Goal: Task Accomplishment & Management: Use online tool/utility

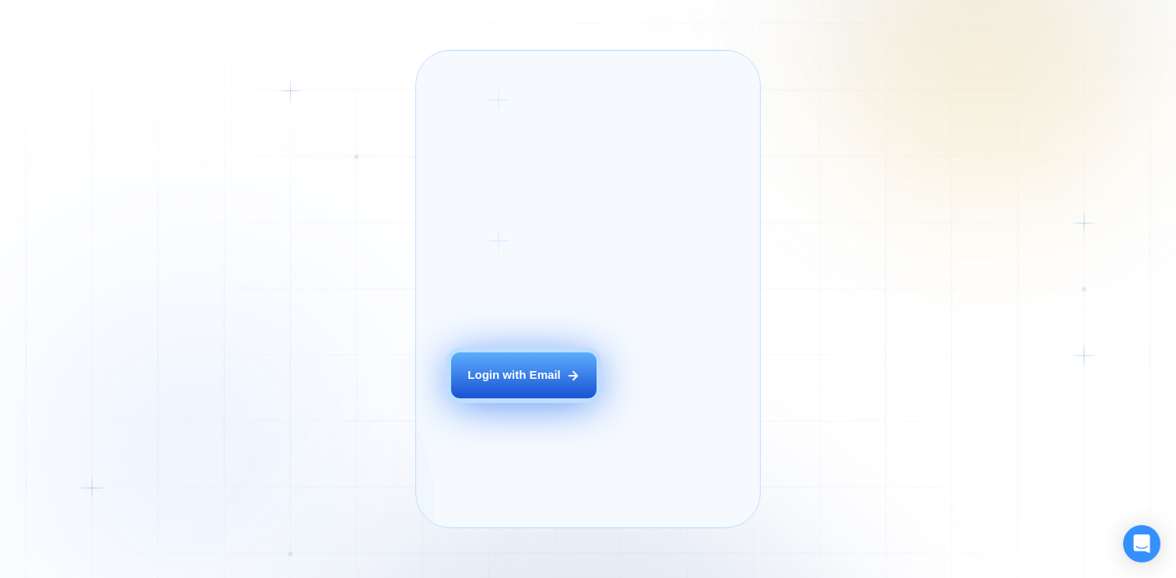
click at [536, 383] on div "Login with Email" at bounding box center [513, 375] width 93 height 16
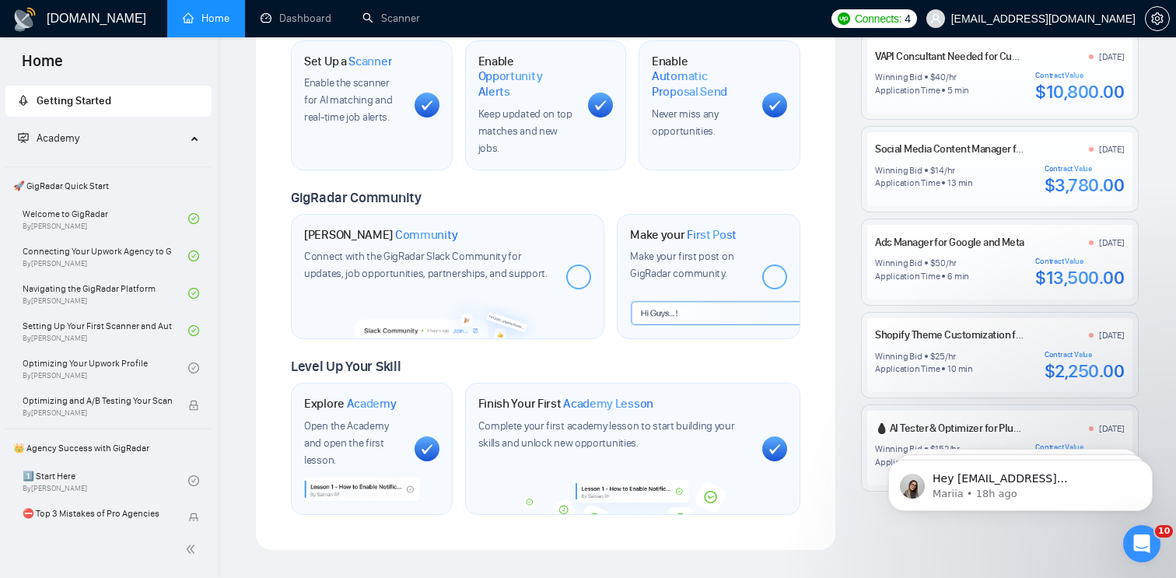
scroll to position [610, 0]
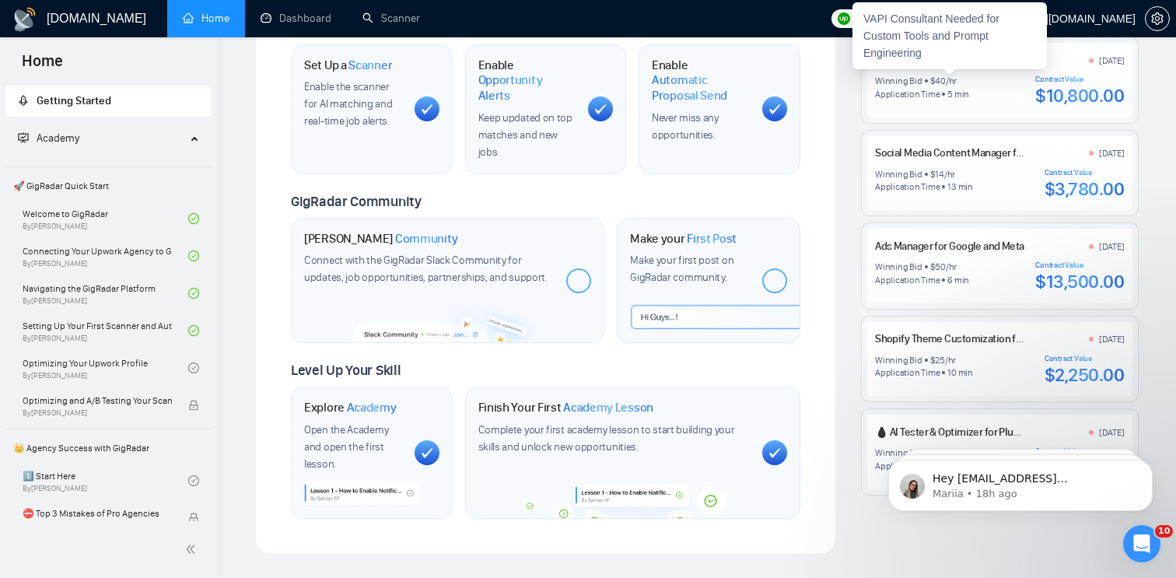
click at [994, 67] on link "VAPI Consultant Needed for Custom Tools and Prompt Engineering" at bounding box center [1022, 60] width 295 height 13
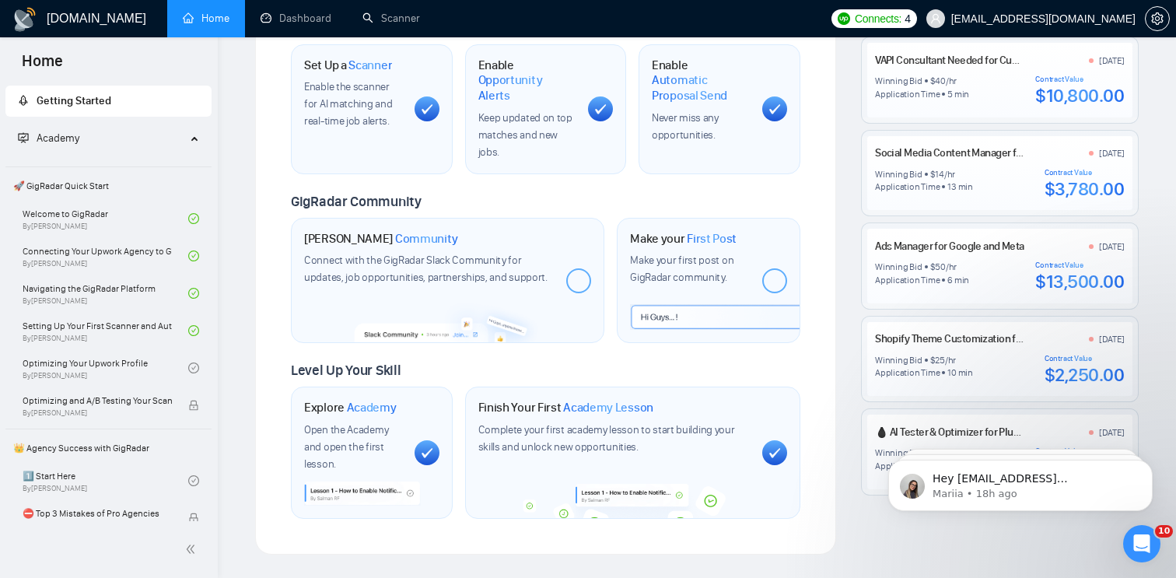
scroll to position [0, 0]
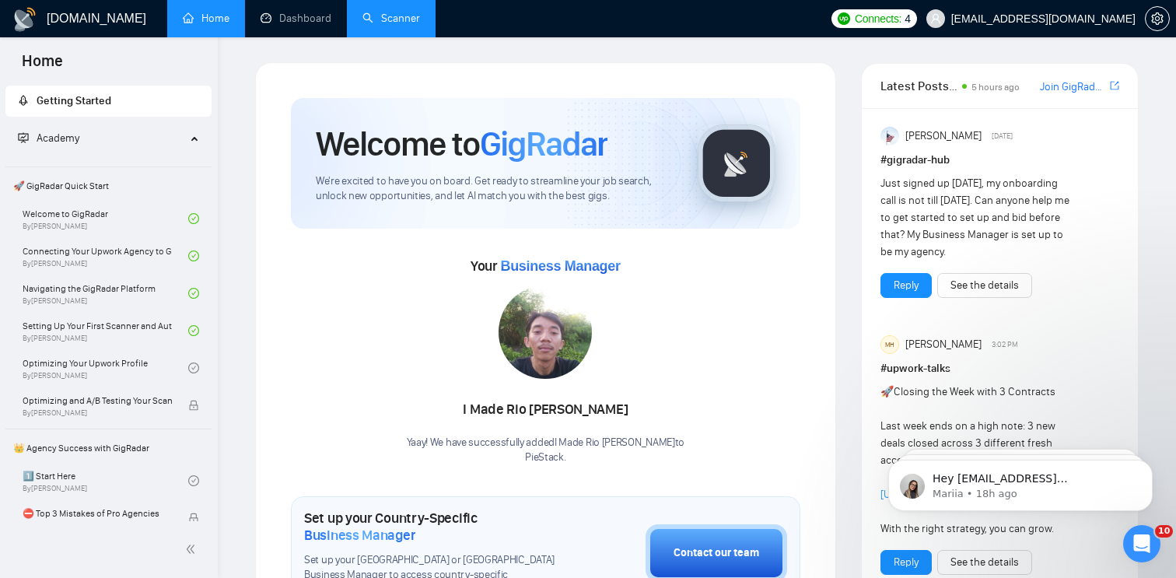
click at [397, 19] on link "Scanner" at bounding box center [391, 18] width 58 height 13
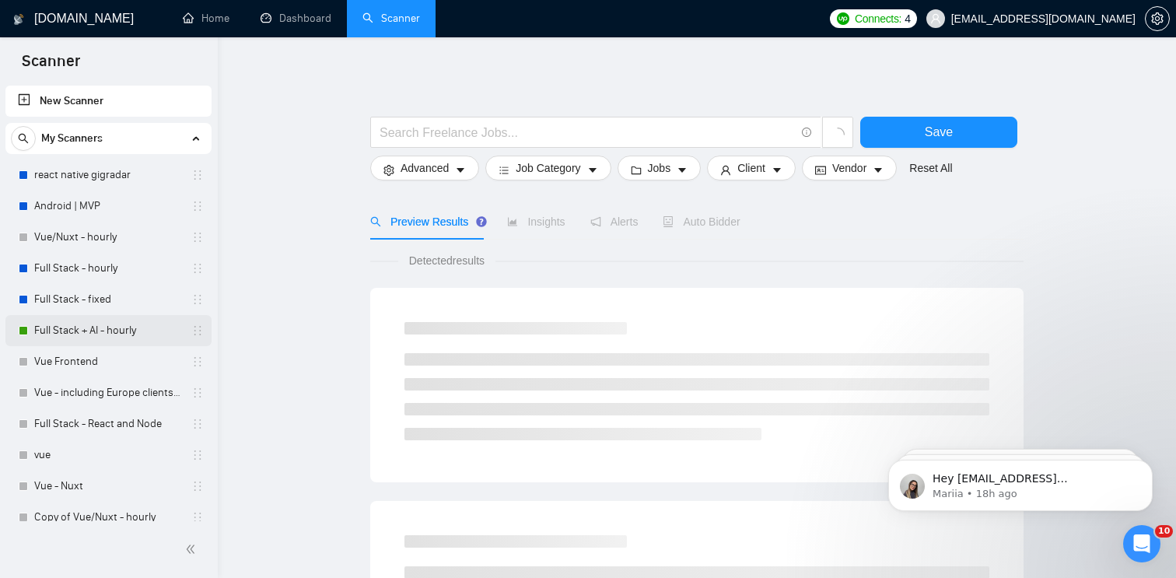
click at [123, 333] on link "Full Stack + AI - hourly" at bounding box center [108, 330] width 148 height 31
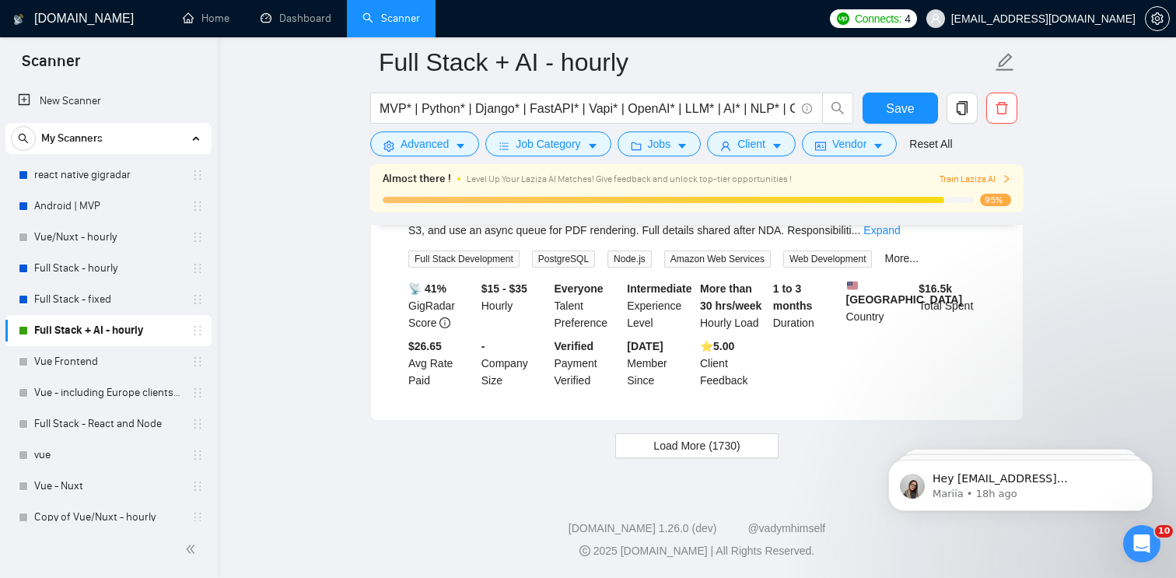
scroll to position [3381, 0]
click at [737, 444] on span "Load More (1730)" at bounding box center [696, 445] width 86 height 17
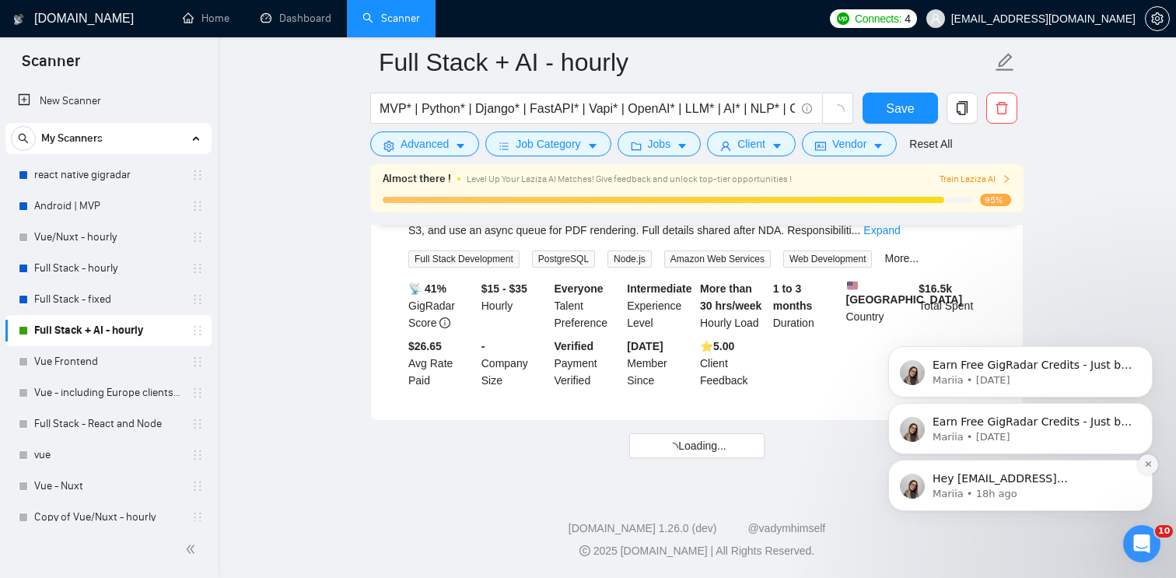
click at [1144, 460] on icon "Dismiss notification" at bounding box center [1148, 463] width 9 height 9
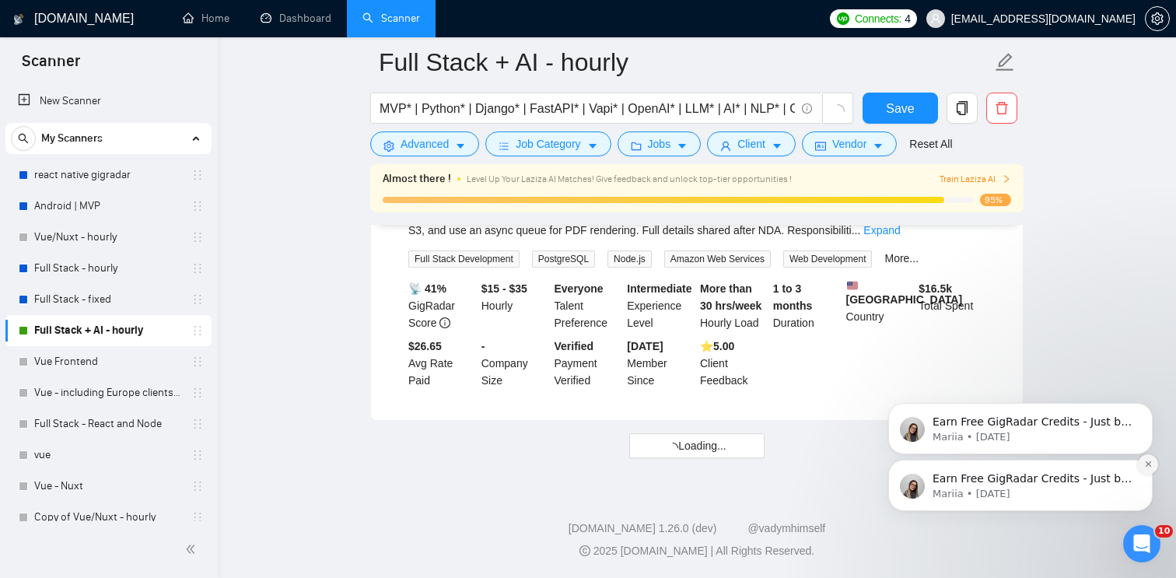
click at [1144, 466] on icon "Dismiss notification" at bounding box center [1148, 463] width 9 height 9
click at [1145, 468] on icon "Dismiss notification" at bounding box center [1148, 463] width 9 height 9
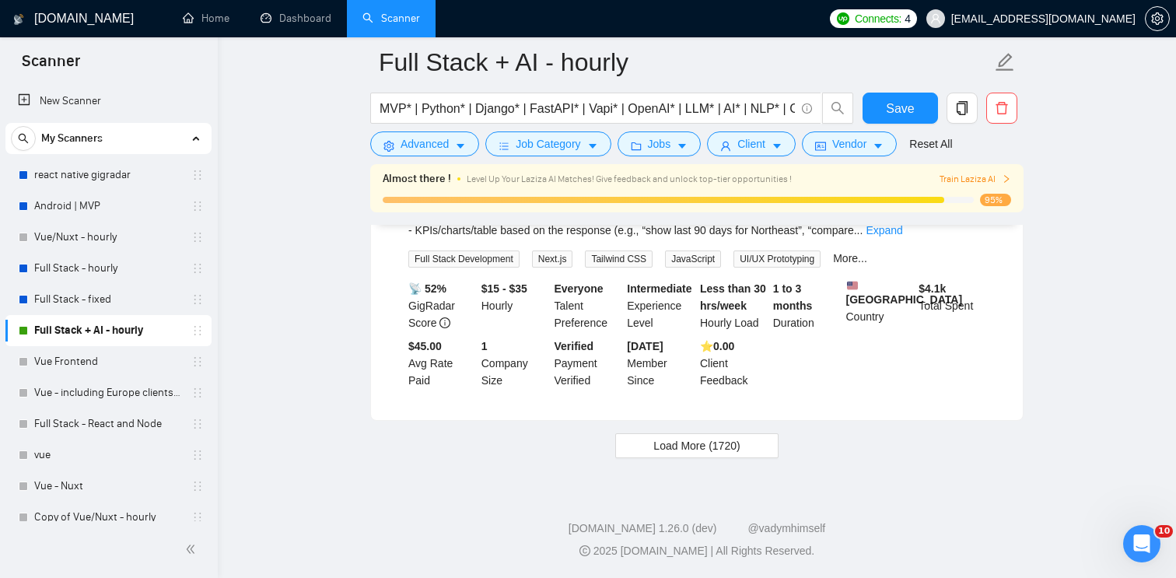
scroll to position [6818, 0]
click at [761, 446] on button "Load More (1720)" at bounding box center [696, 445] width 162 height 25
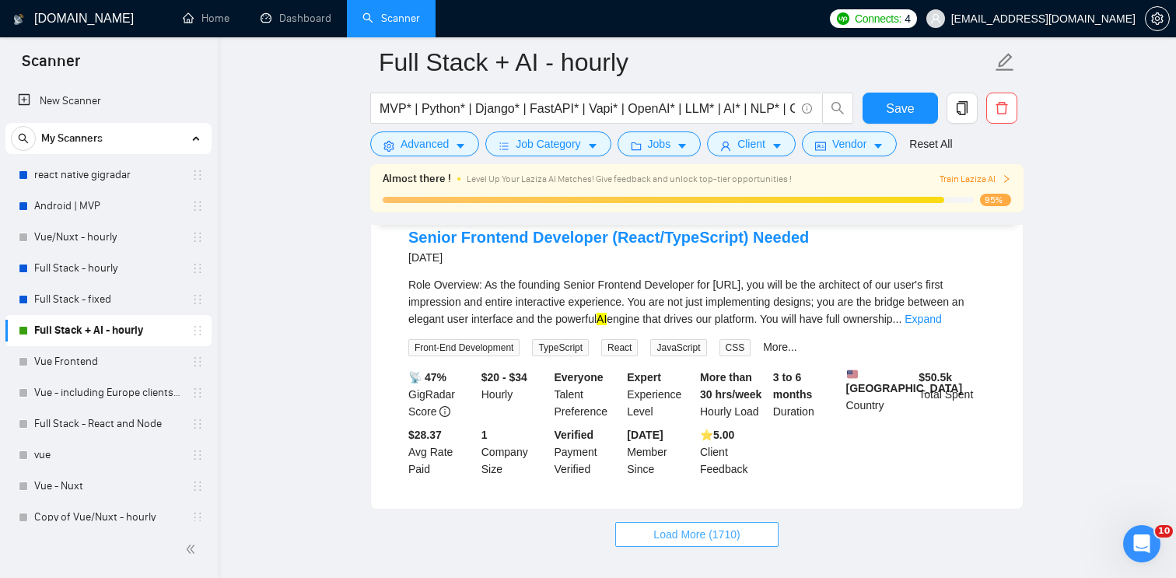
scroll to position [10303, 0]
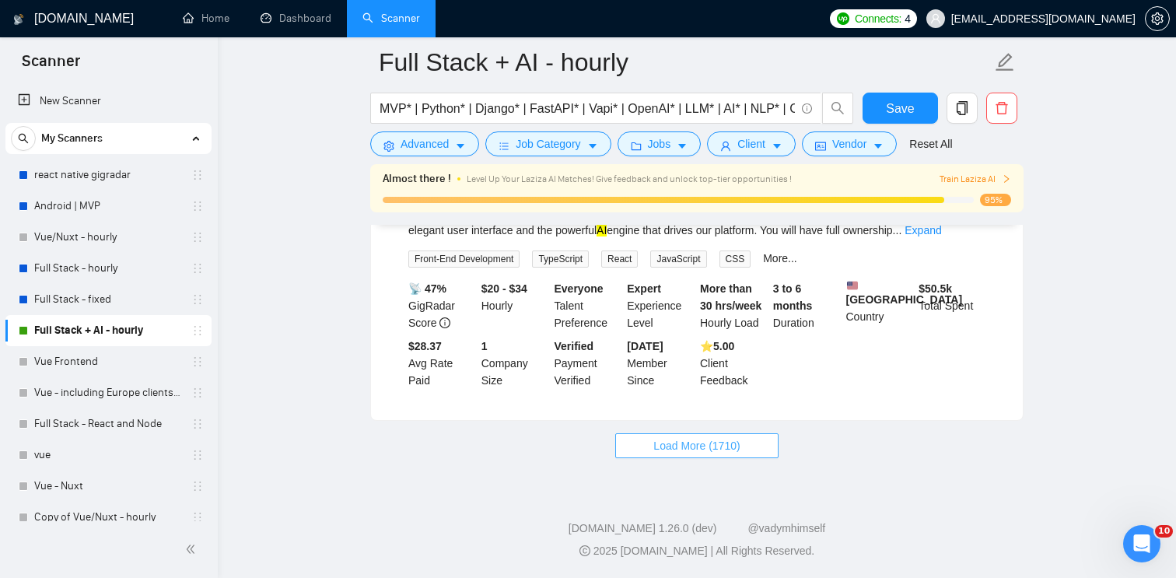
click at [756, 445] on button "Load More (1710)" at bounding box center [696, 445] width 162 height 25
click at [768, 450] on button "Load More (1700)" at bounding box center [696, 445] width 162 height 25
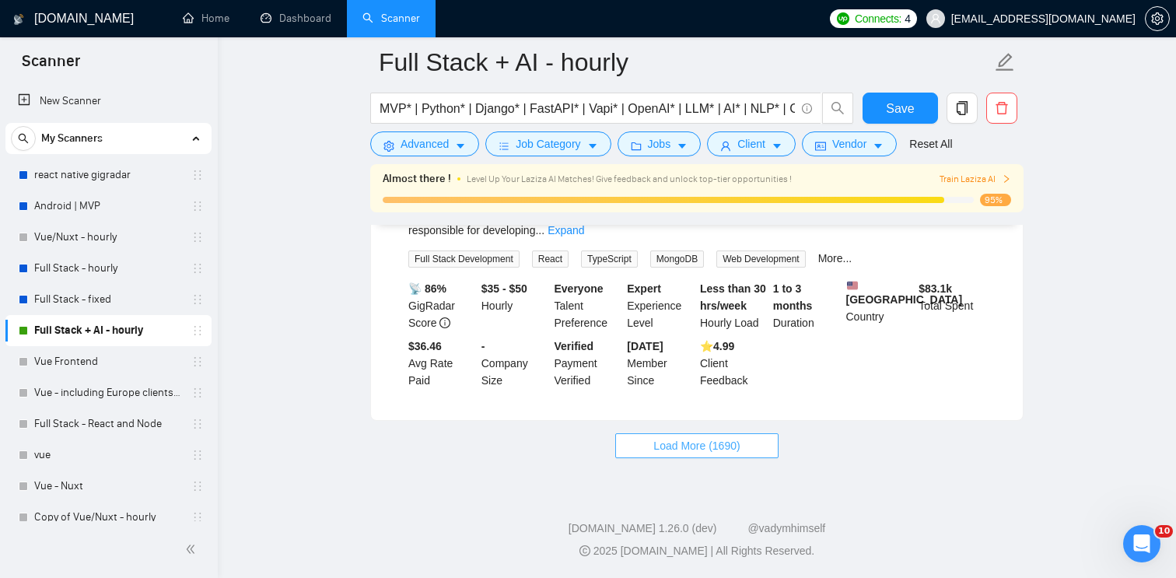
scroll to position [17192, 0]
click at [738, 437] on span "Load More (1690)" at bounding box center [696, 445] width 86 height 17
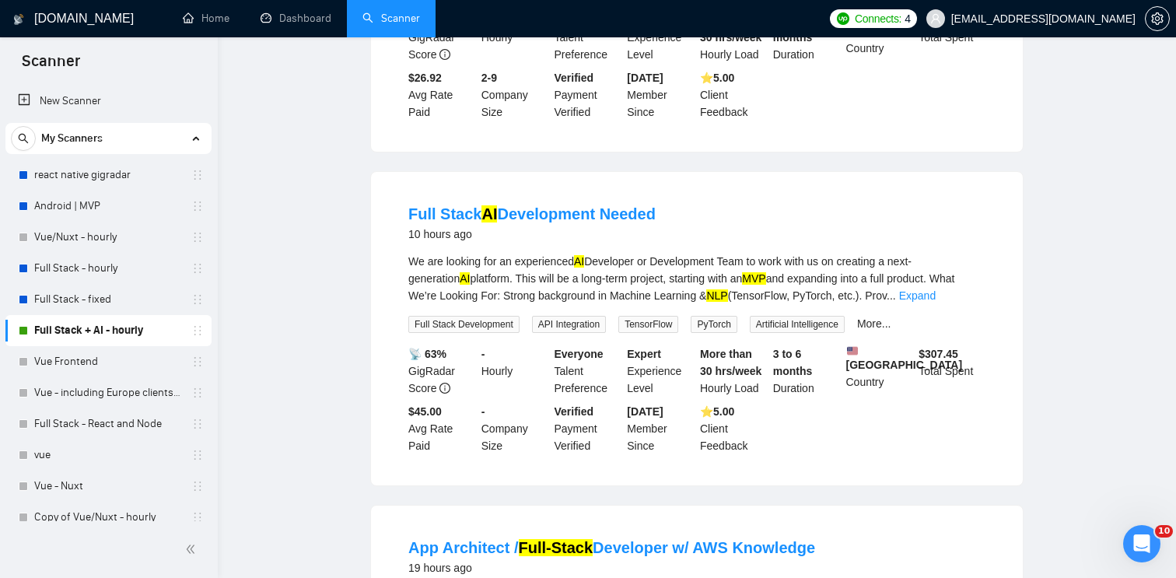
scroll to position [0, 0]
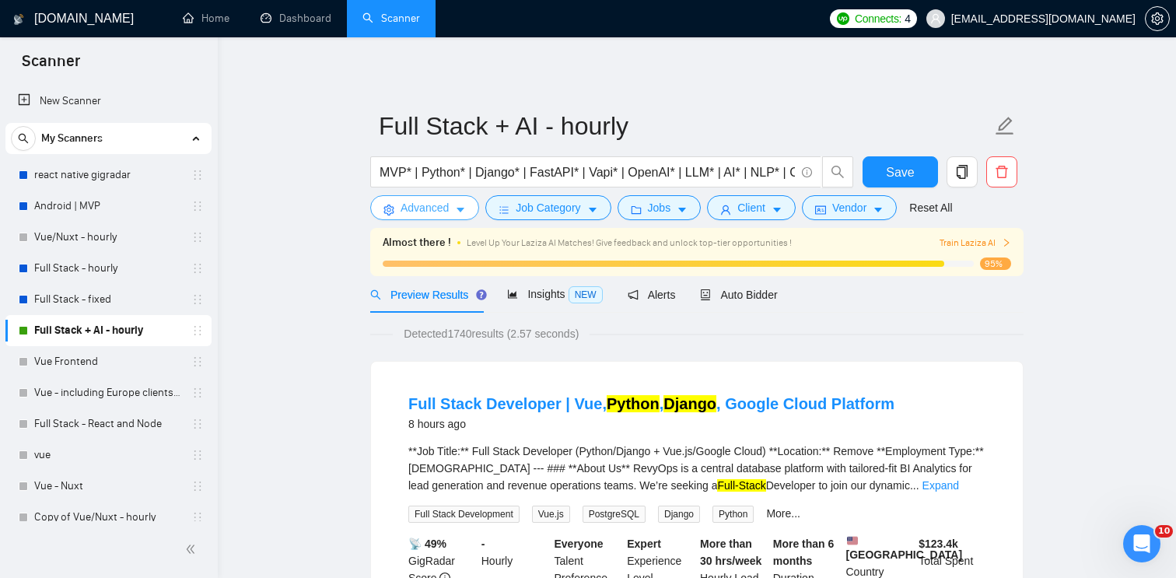
click at [466, 215] on icon "caret-down" at bounding box center [460, 209] width 11 height 11
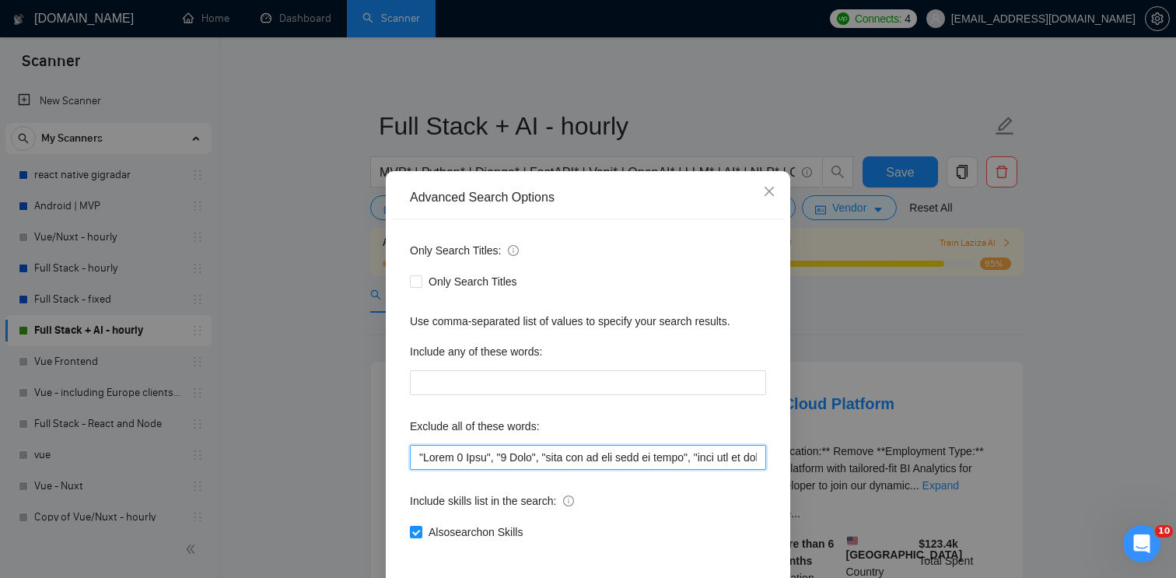
click at [571, 445] on input "text" at bounding box center [588, 457] width 356 height 25
click at [603, 459] on input "text" at bounding box center [588, 457] width 356 height 25
drag, startPoint x: 656, startPoint y: 453, endPoint x: 541, endPoint y: 450, distance: 115.1
click at [541, 450] on input "text" at bounding box center [588, 457] width 356 height 25
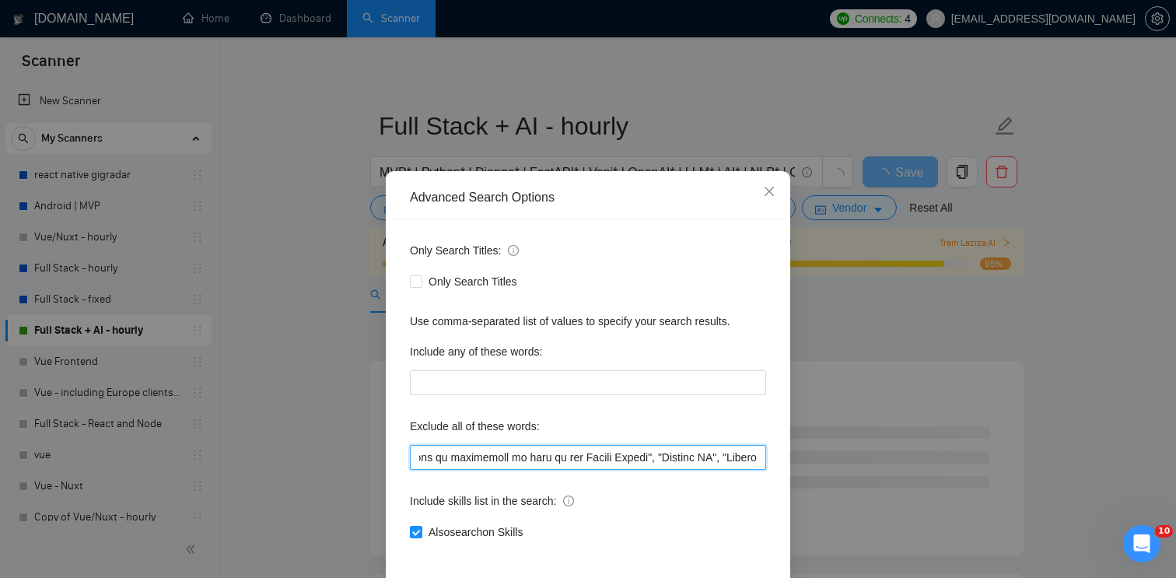
scroll to position [0, 4550]
drag, startPoint x: 658, startPoint y: 456, endPoint x: 570, endPoint y: 454, distance: 87.9
click at [570, 454] on input "text" at bounding box center [588, 457] width 356 height 25
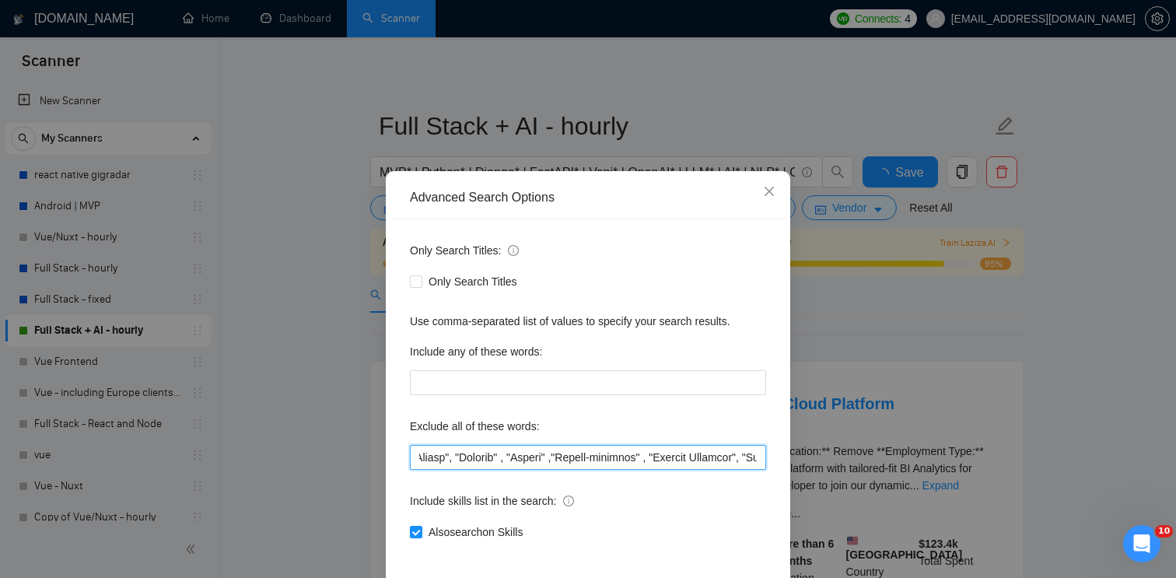
scroll to position [0, 4055]
drag, startPoint x: 647, startPoint y: 453, endPoint x: 578, endPoint y: 452, distance: 68.4
click at [578, 452] on input "text" at bounding box center [588, 457] width 356 height 25
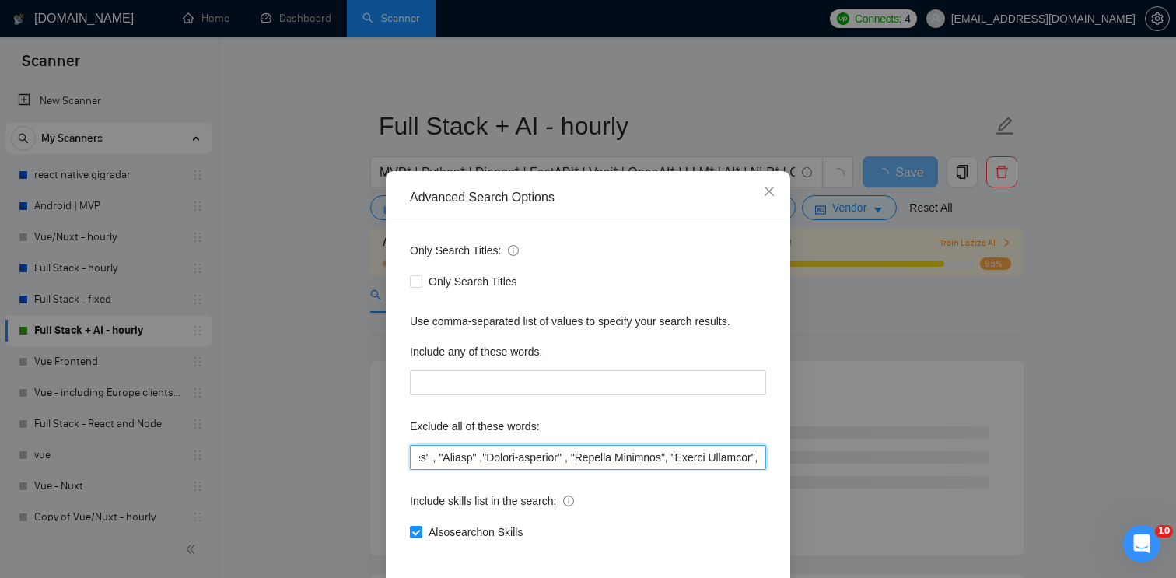
click at [638, 458] on input "text" at bounding box center [588, 457] width 356 height 25
click at [606, 459] on input "text" at bounding box center [588, 457] width 356 height 25
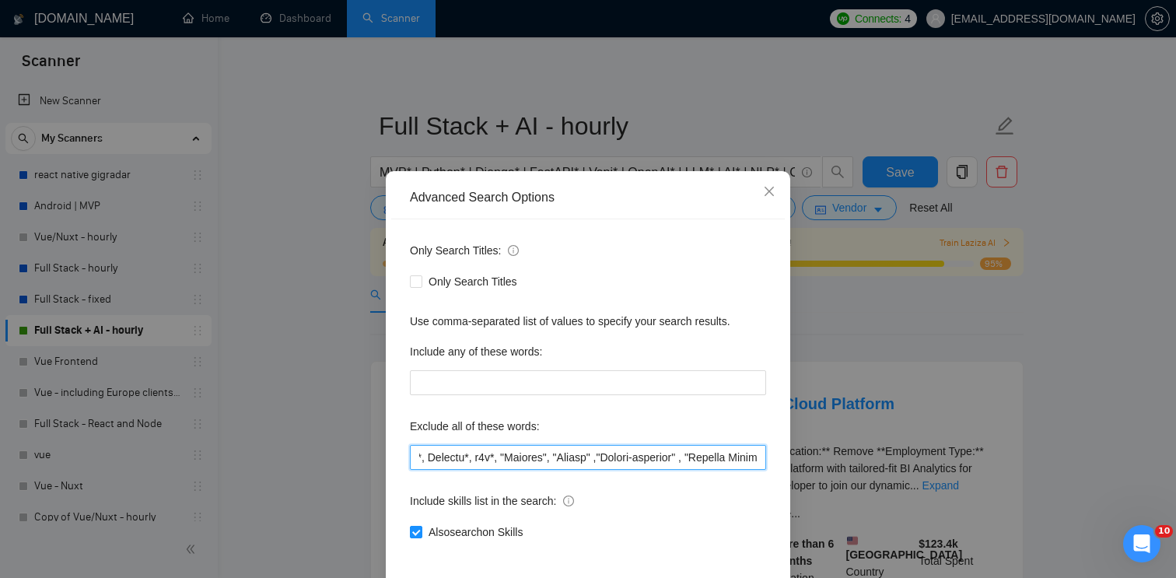
scroll to position [0, 3934]
drag, startPoint x: 559, startPoint y: 457, endPoint x: 529, endPoint y: 456, distance: 30.4
click at [529, 456] on input "text" at bounding box center [588, 457] width 356 height 25
drag, startPoint x: 529, startPoint y: 456, endPoint x: 497, endPoint y: 454, distance: 31.9
click at [497, 454] on input "text" at bounding box center [588, 457] width 356 height 25
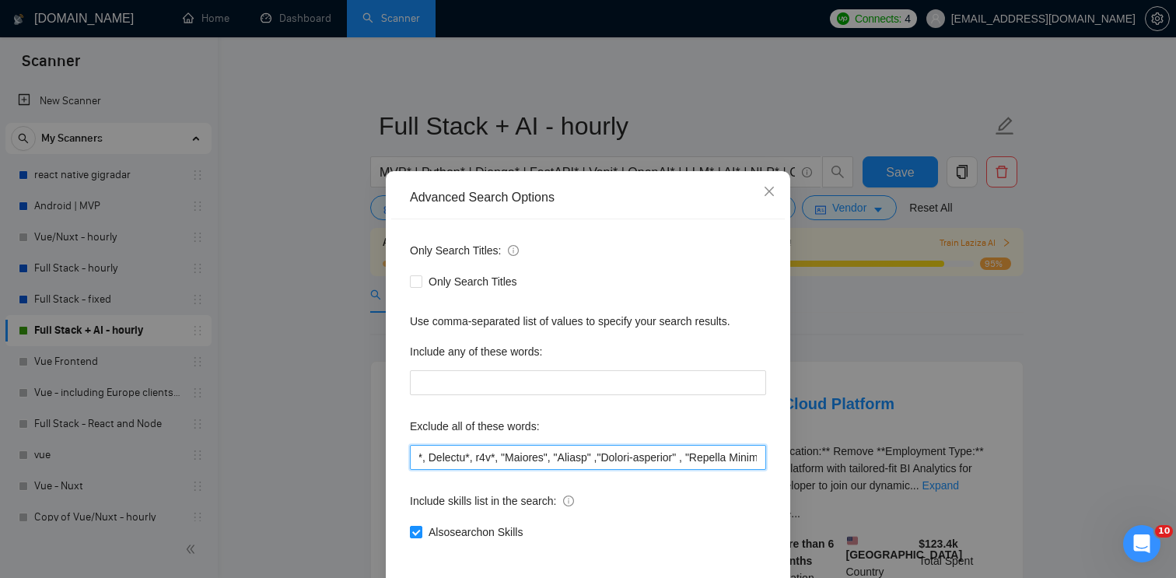
drag, startPoint x: 559, startPoint y: 454, endPoint x: 473, endPoint y: 454, distance: 85.5
click at [473, 454] on input "text" at bounding box center [588, 457] width 356 height 25
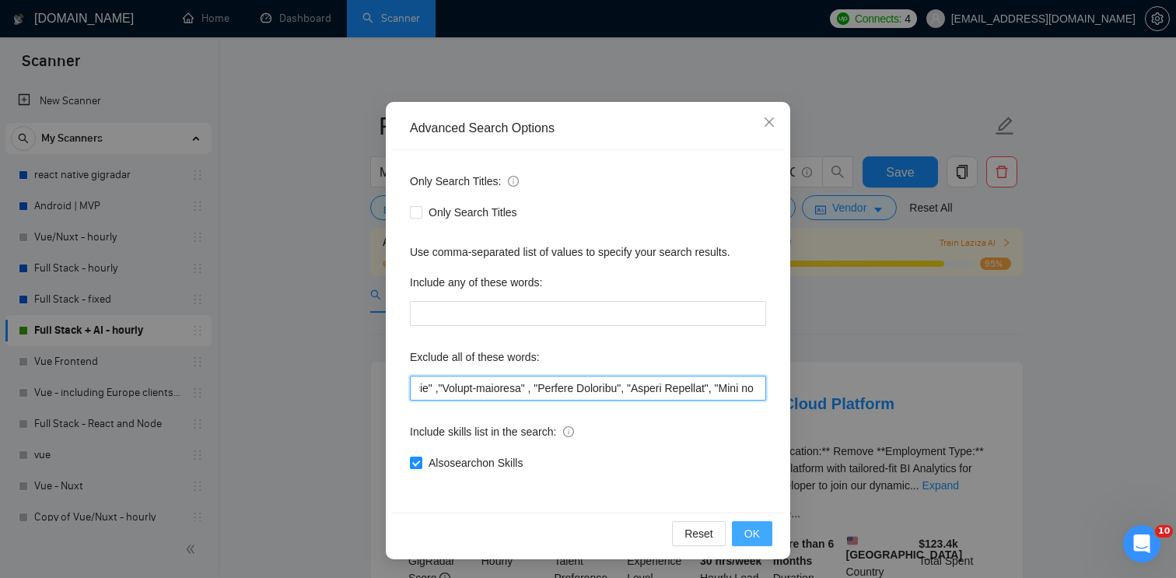
type input ""Quick 5 Star", "5 Star", "this job is not open to teams", "this job is not ope…"
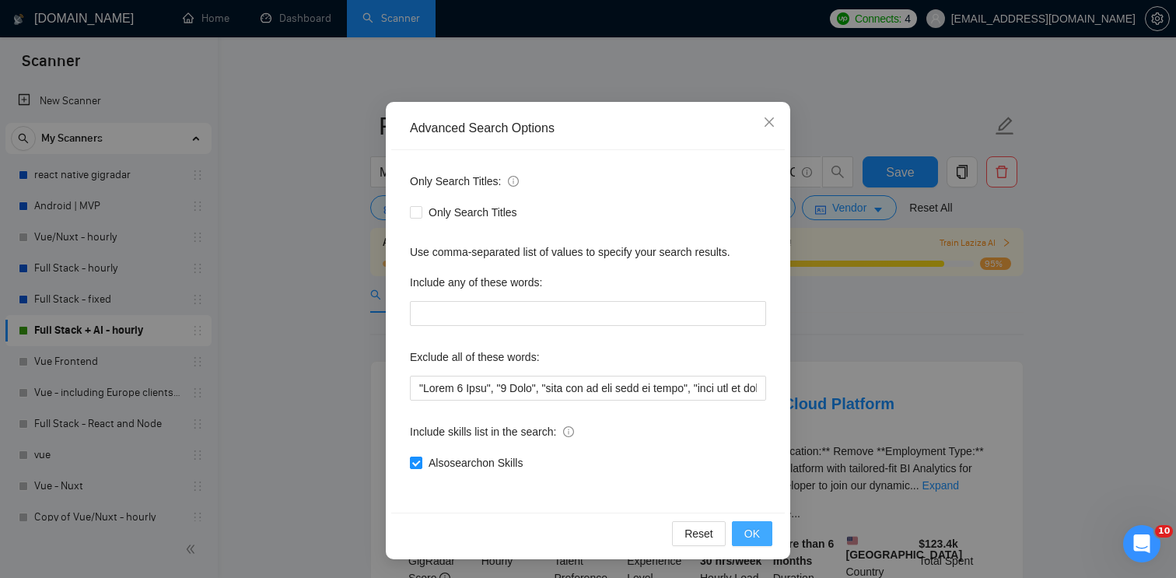
click at [760, 530] on button "OK" at bounding box center [752, 533] width 40 height 25
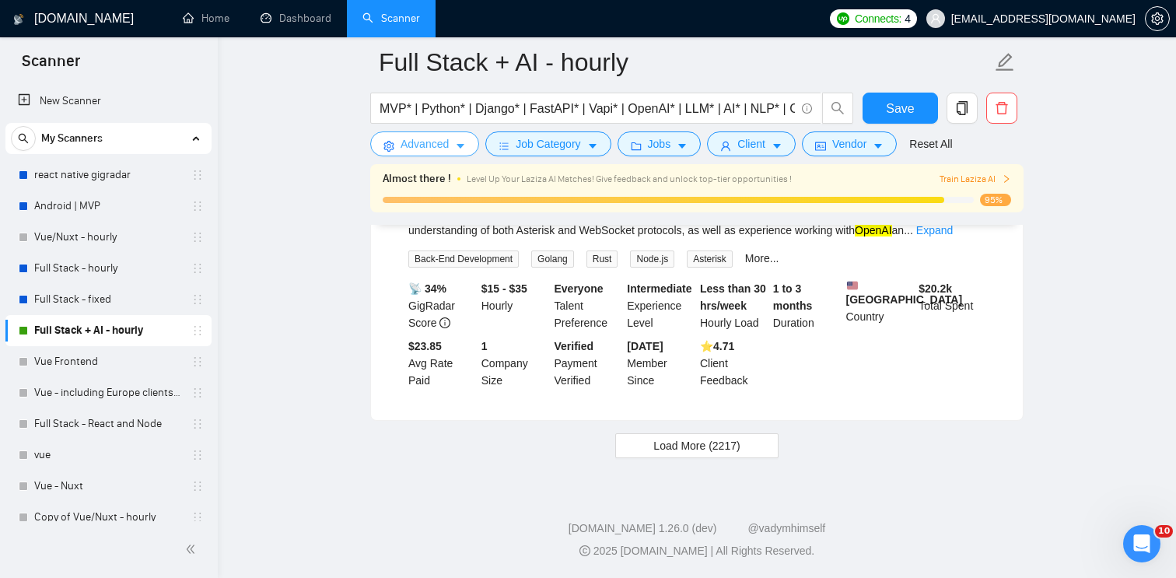
scroll to position [3370, 0]
click at [768, 454] on button "Load More (2217)" at bounding box center [696, 445] width 162 height 25
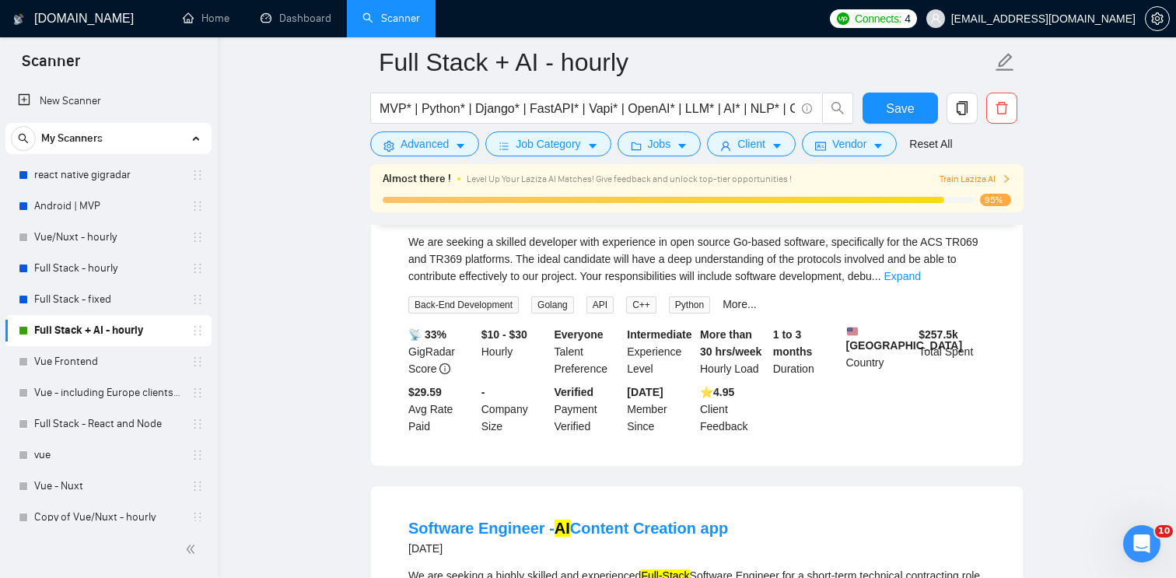
scroll to position [6302, 0]
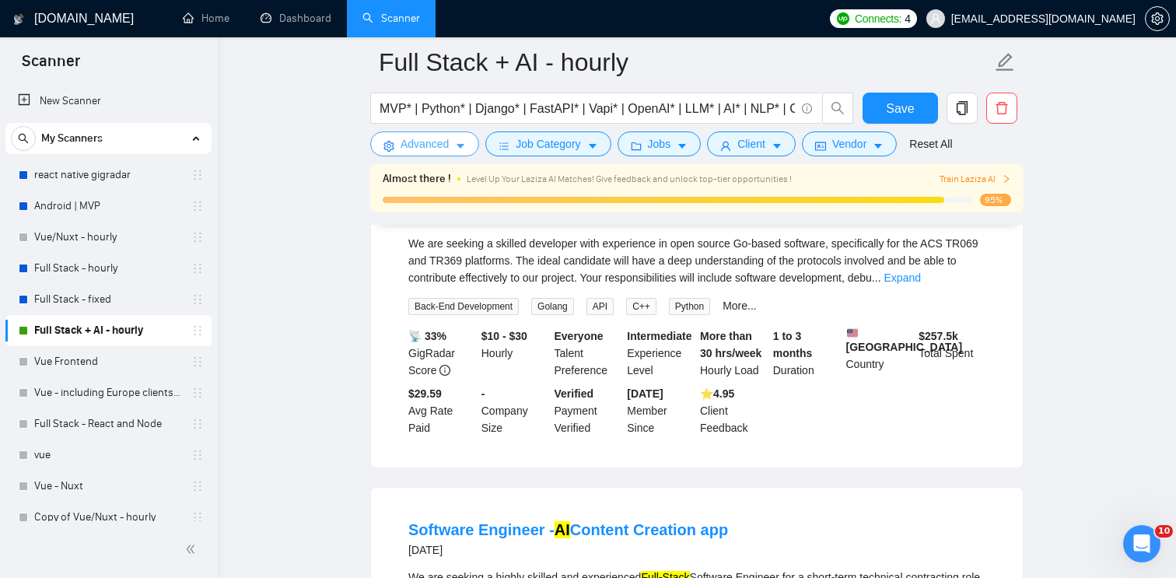
click at [461, 143] on icon "caret-down" at bounding box center [460, 146] width 11 height 11
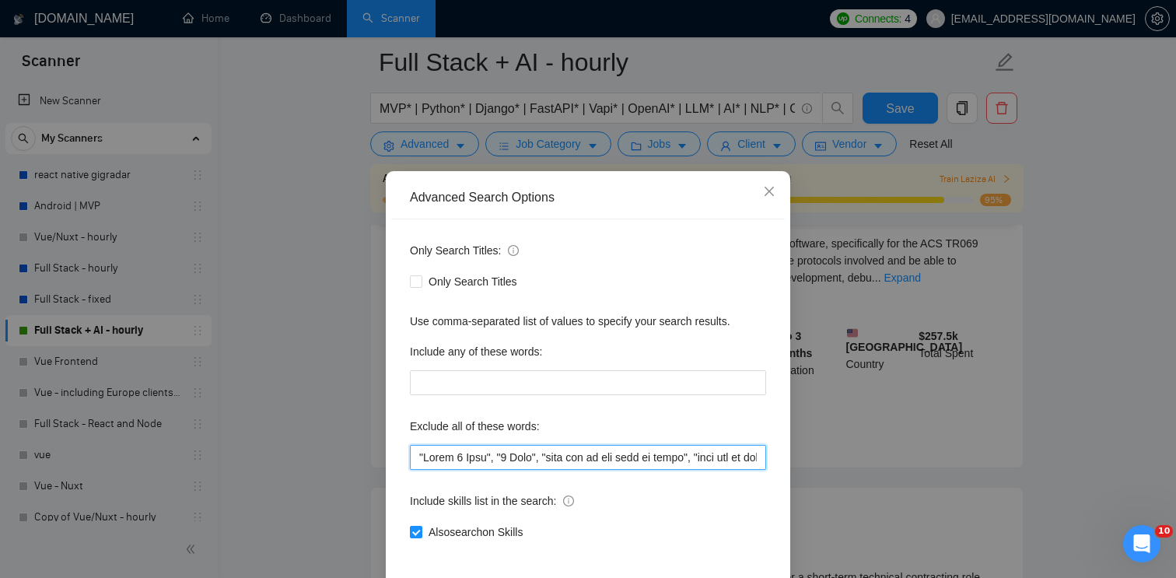
click at [622, 454] on input "text" at bounding box center [588, 457] width 356 height 25
click at [972, 363] on div "Advanced Search Options Only Search Titles: Only Search Titles Use comma-separa…" at bounding box center [588, 289] width 1176 height 578
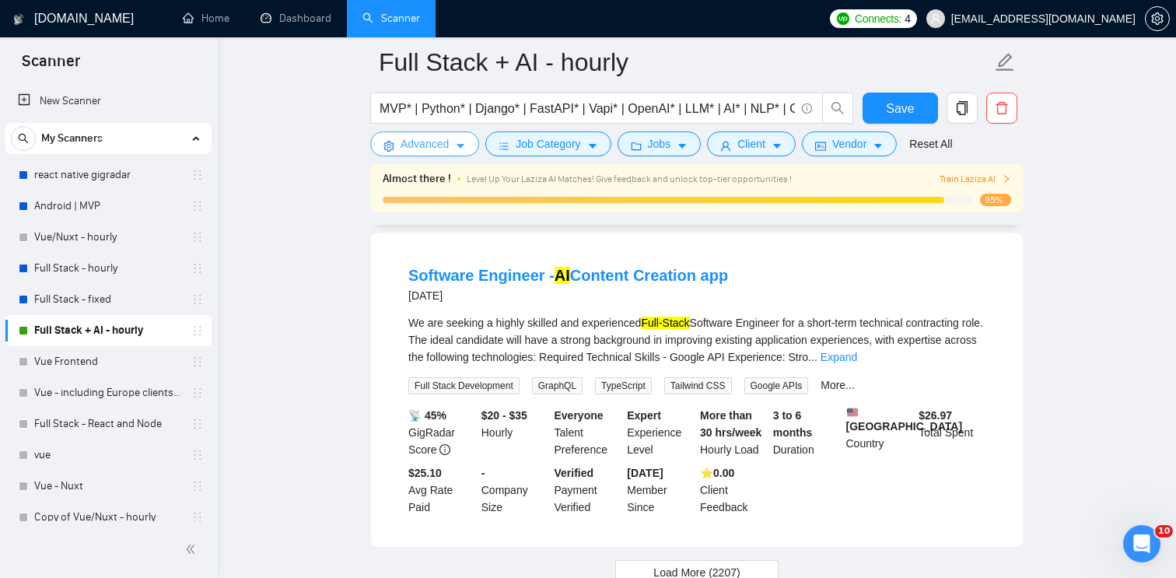
scroll to position [6784, 0]
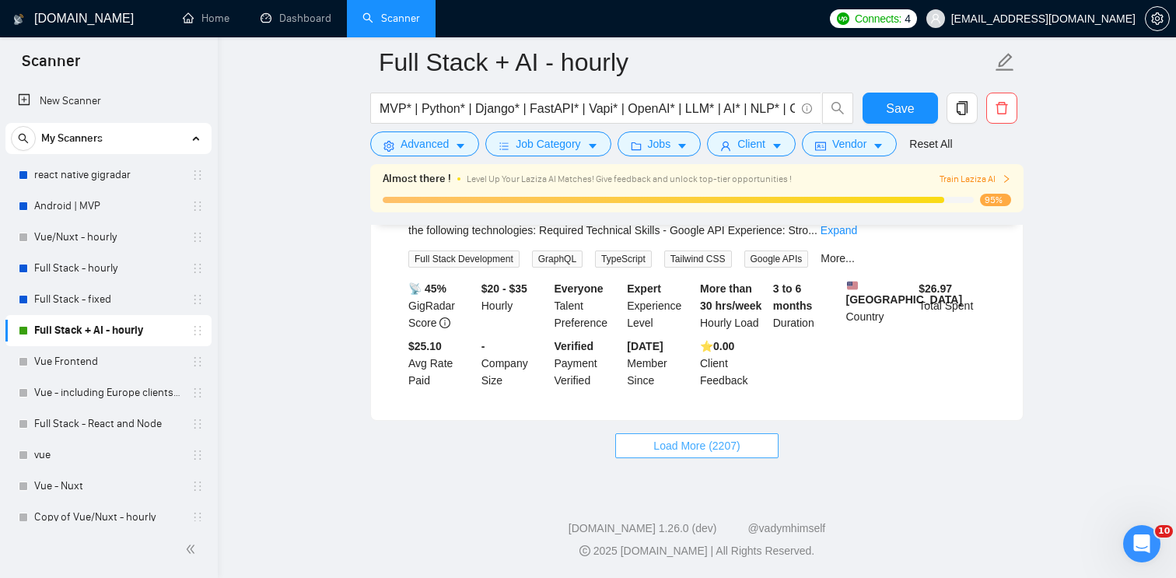
click at [739, 439] on span "Load More (2207)" at bounding box center [696, 445] width 86 height 17
click at [755, 449] on button "Load More (2197)" at bounding box center [696, 445] width 162 height 25
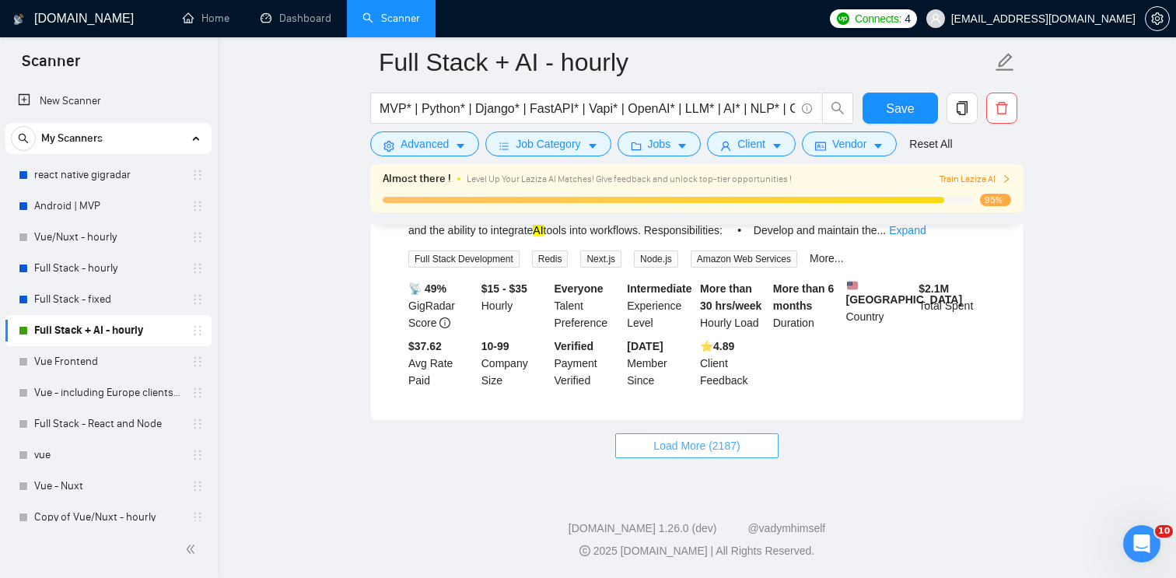
scroll to position [13756, 0]
click at [761, 445] on button "Load More (2187)" at bounding box center [696, 445] width 162 height 25
click at [749, 439] on button "Load More (2177)" at bounding box center [696, 445] width 162 height 25
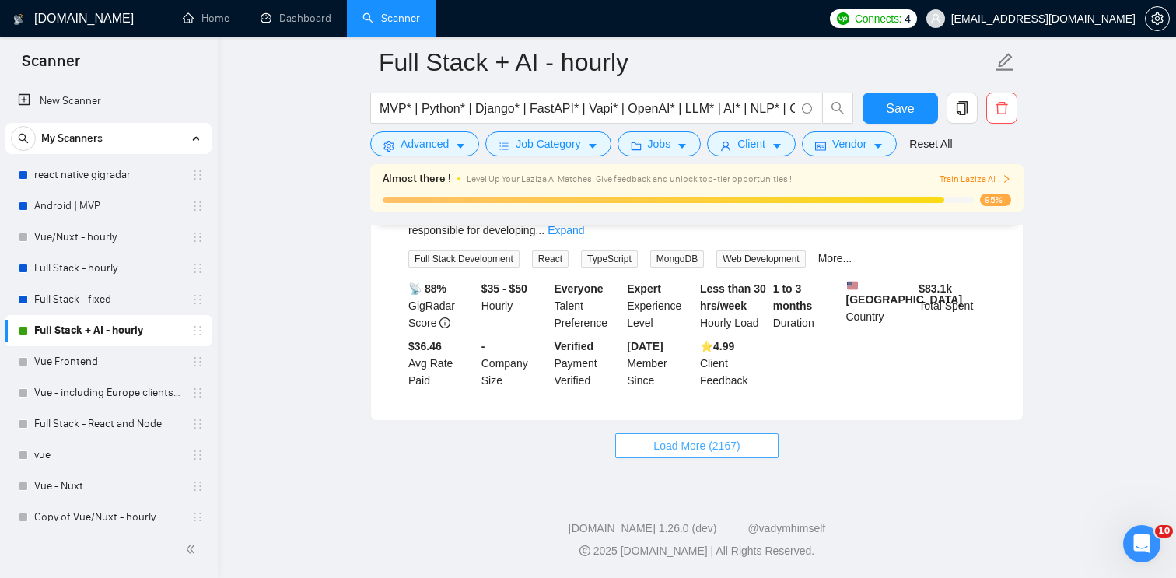
scroll to position [20623, 0]
click at [770, 441] on button "Load More (2167)" at bounding box center [696, 445] width 162 height 25
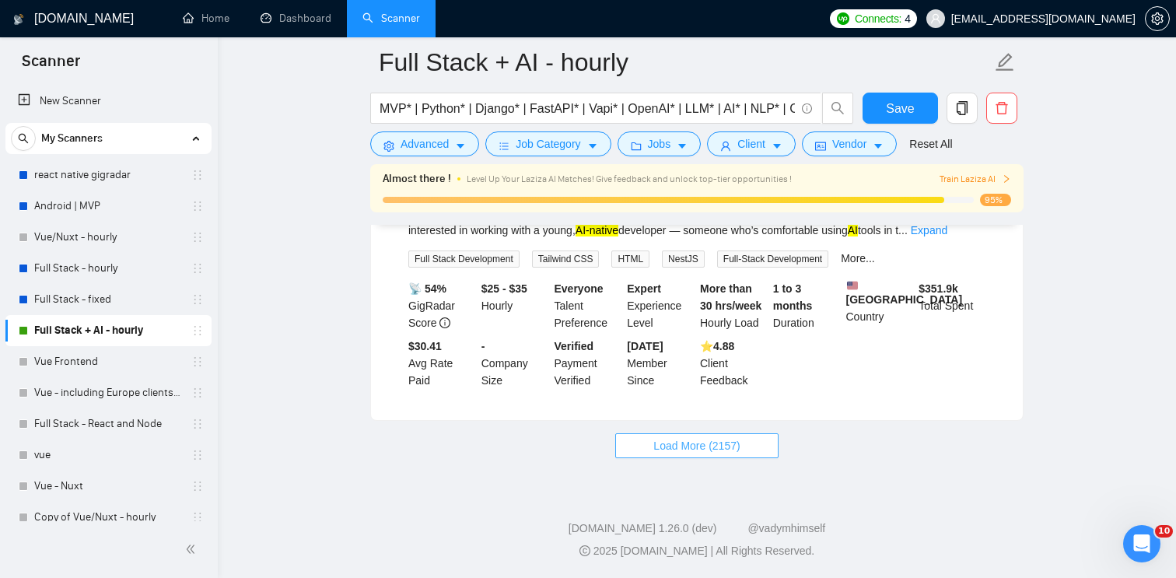
scroll to position [24069, 0]
click at [882, 145] on icon "caret-down" at bounding box center [877, 146] width 11 height 11
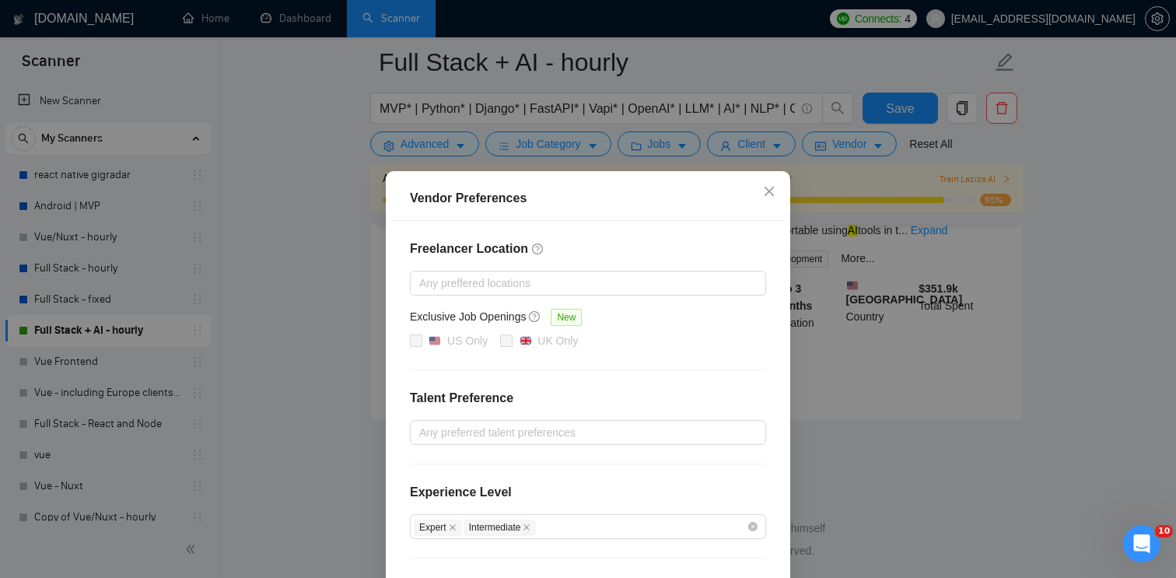
click at [956, 107] on div "Vendor Preferences Freelancer Location Any preffered locations Exclusive Job Op…" at bounding box center [588, 289] width 1176 height 578
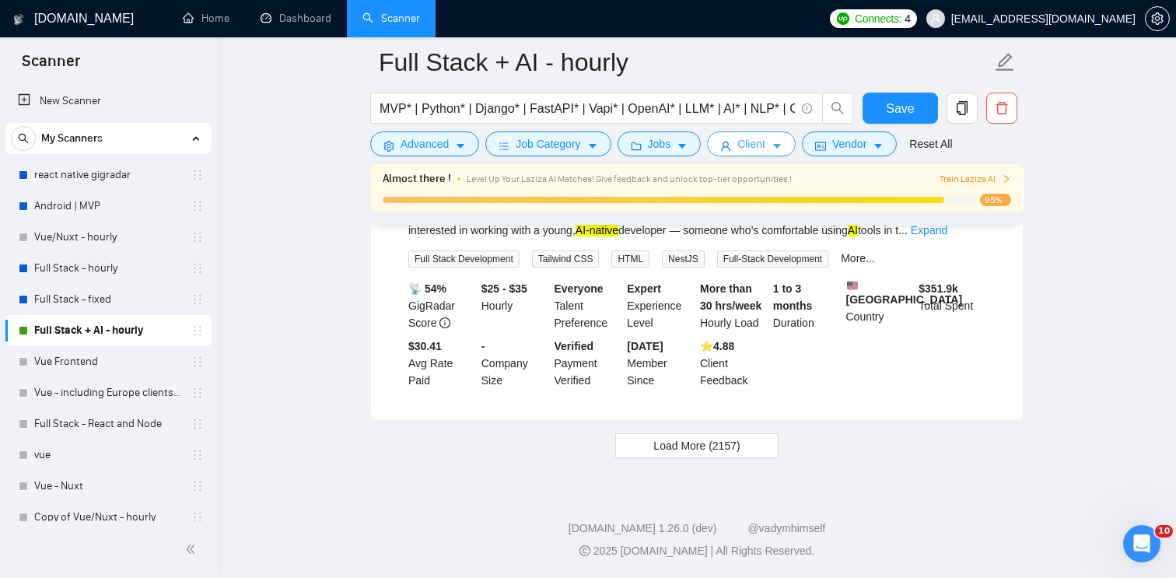
click at [764, 155] on button "Client" at bounding box center [751, 143] width 89 height 25
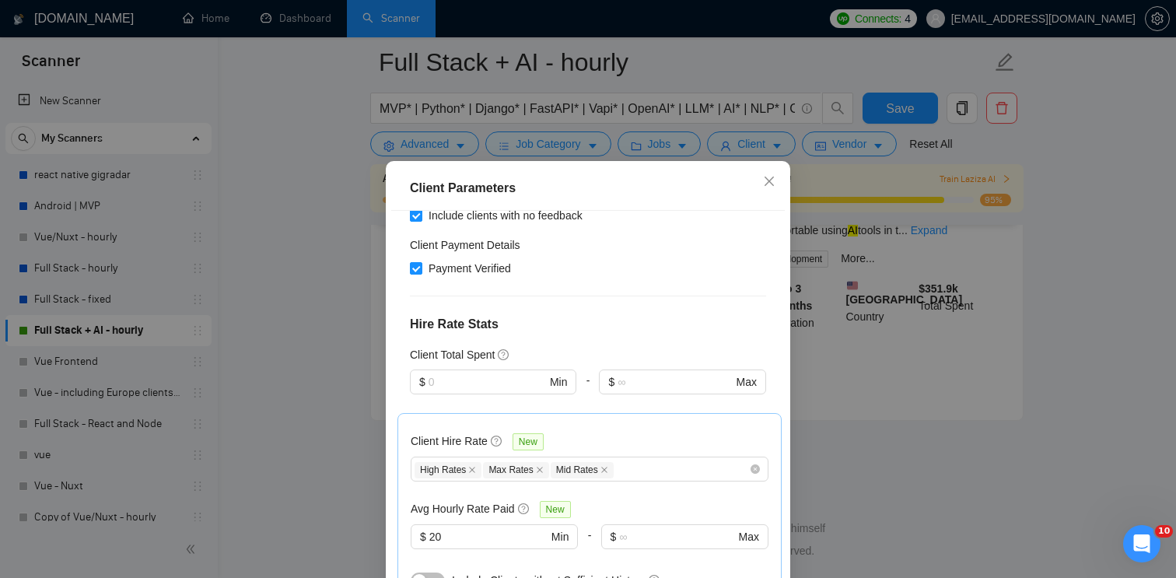
scroll to position [407, 0]
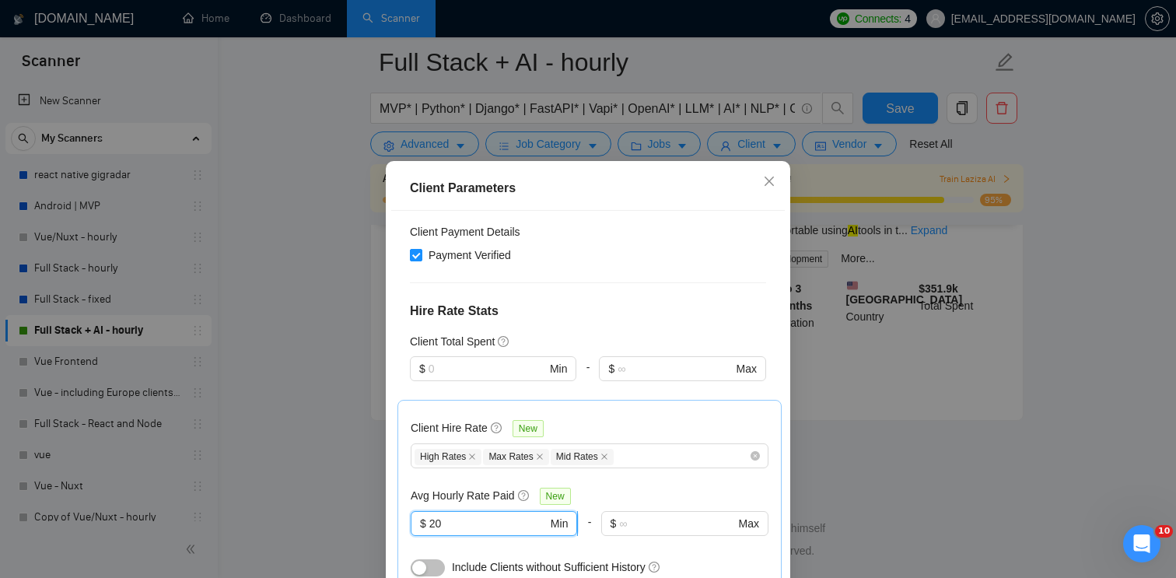
click at [480, 515] on input "20" at bounding box center [488, 523] width 118 height 17
type input "15"
click at [649, 413] on div "Client Hire Rate New High Rates Max Rates Mid Rates Avg Hourly Rate Paid New $ …" at bounding box center [590, 496] width 358 height 166
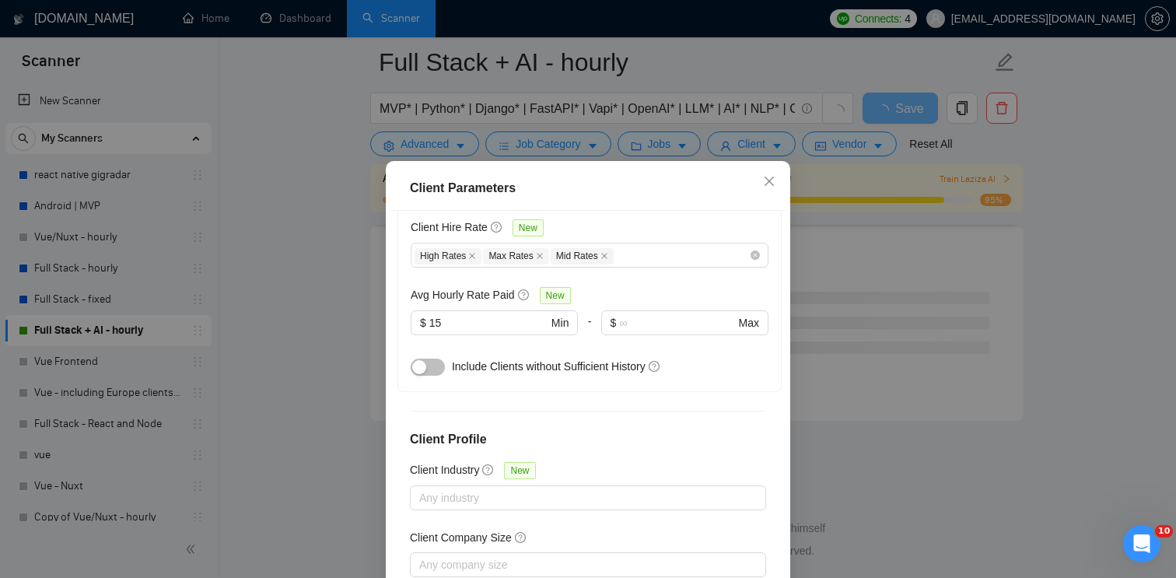
scroll to position [106, 0]
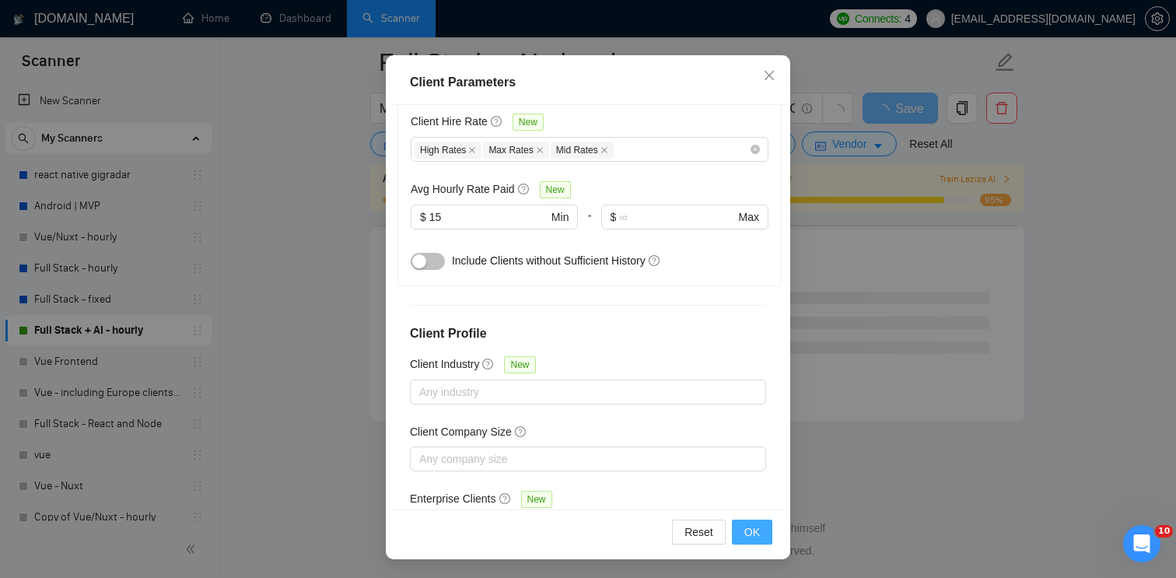
click at [759, 528] on span "OK" at bounding box center [752, 531] width 16 height 17
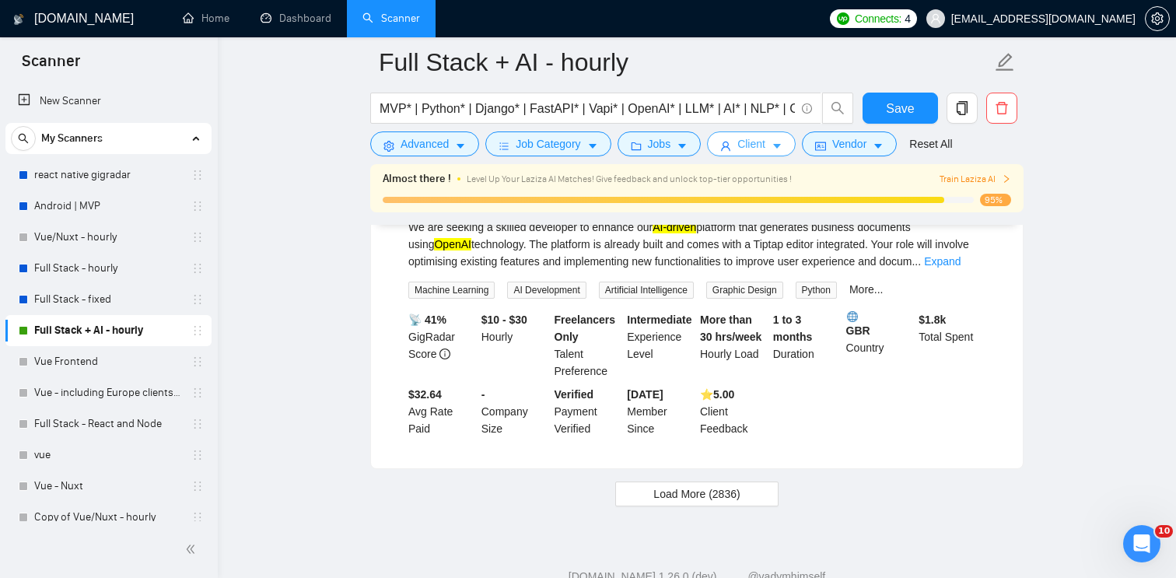
scroll to position [3381, 0]
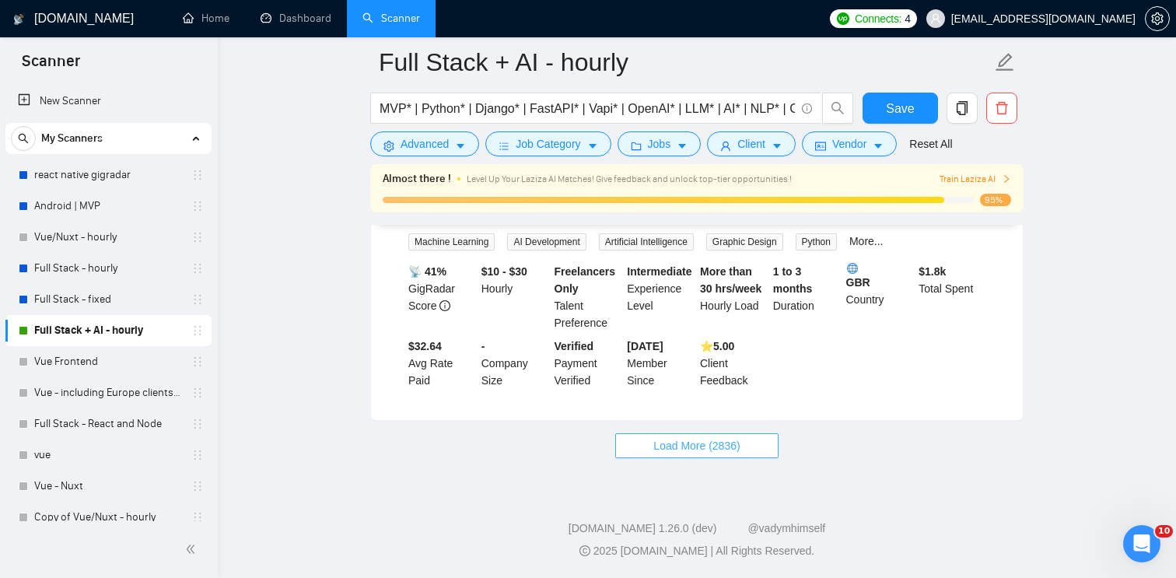
click at [767, 437] on button "Load More (2836)" at bounding box center [696, 445] width 162 height 25
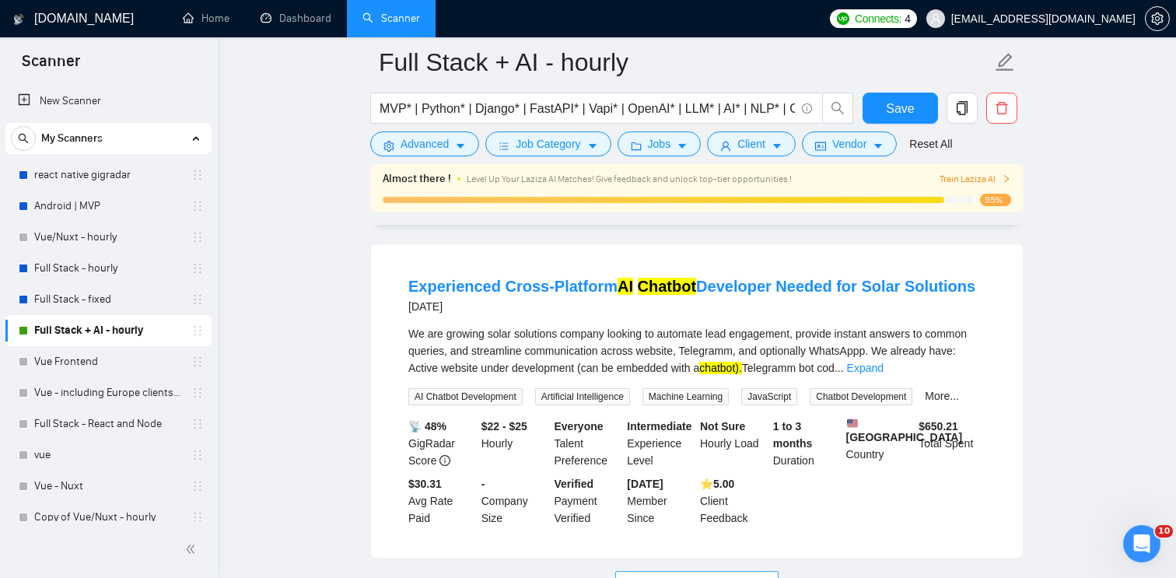
scroll to position [6805, 0]
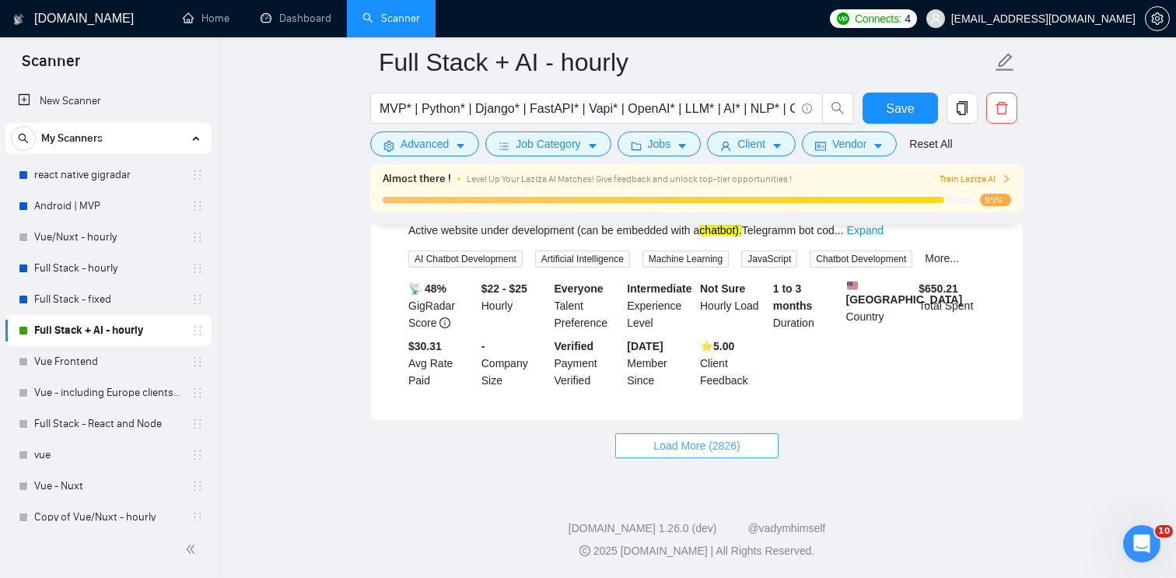
click at [756, 446] on button "Load More (2826)" at bounding box center [696, 445] width 162 height 25
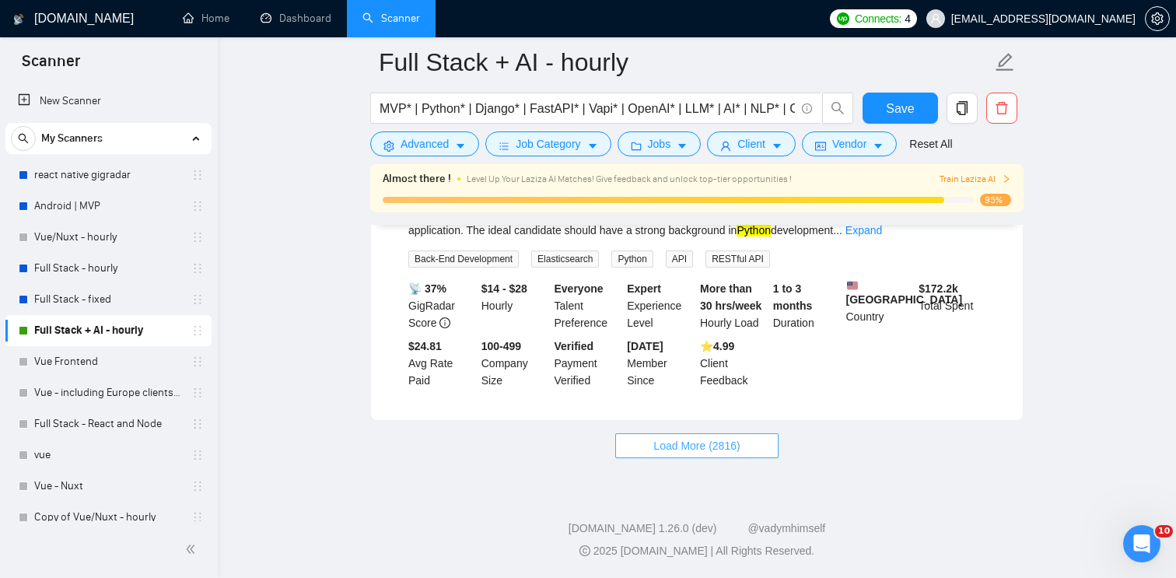
scroll to position [10253, 0]
click at [760, 445] on button "Load More (2816)" at bounding box center [696, 445] width 162 height 25
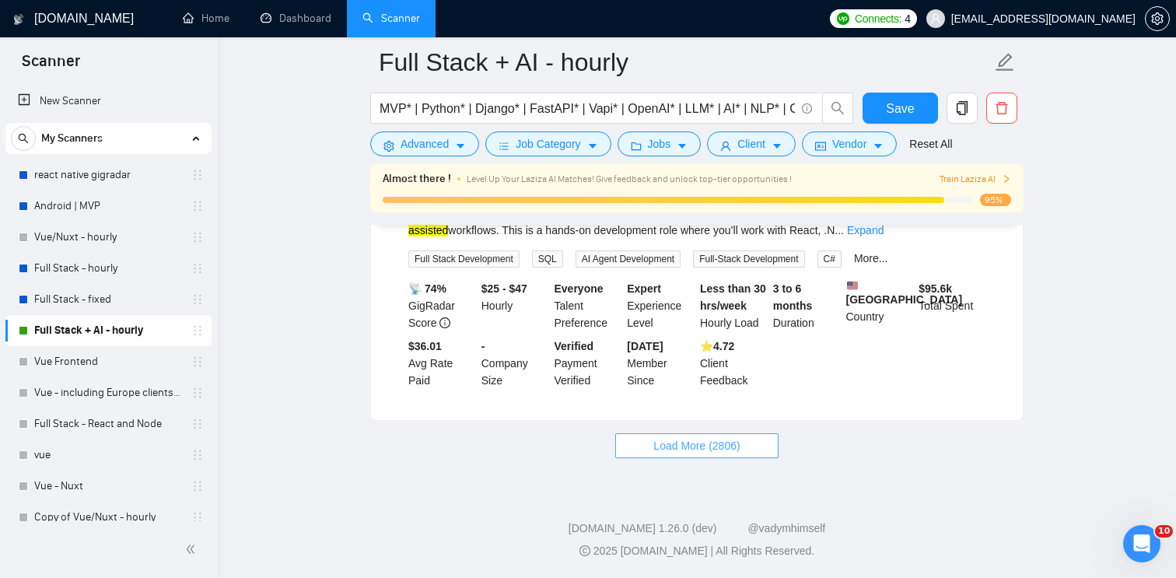
scroll to position [13730, 0]
click at [773, 442] on button "Load More (2806)" at bounding box center [696, 445] width 162 height 25
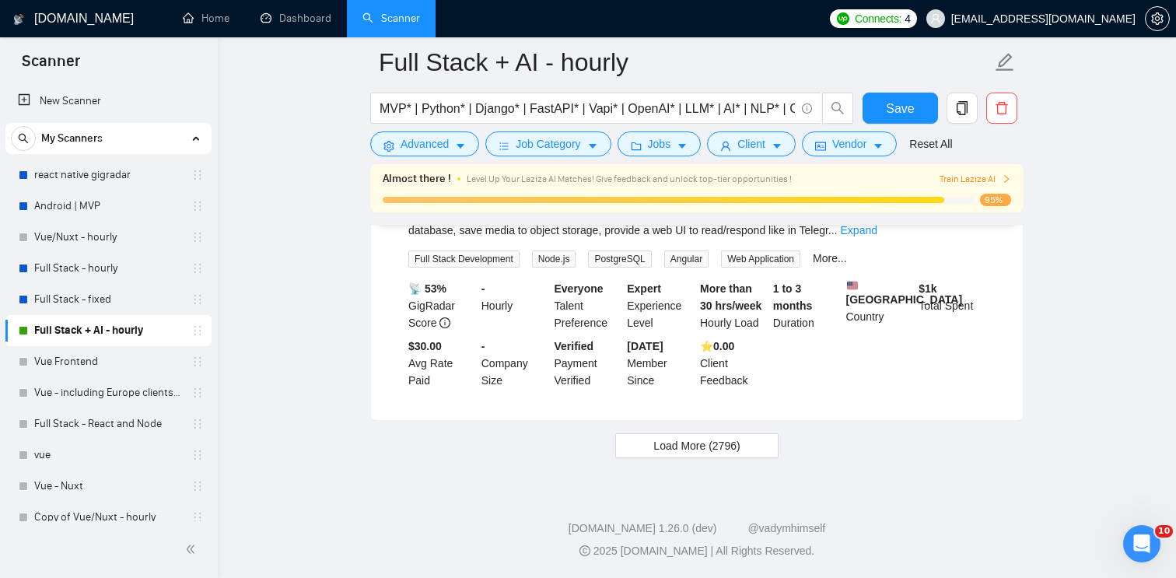
click at [777, 443] on button "Load More (2796)" at bounding box center [696, 445] width 162 height 25
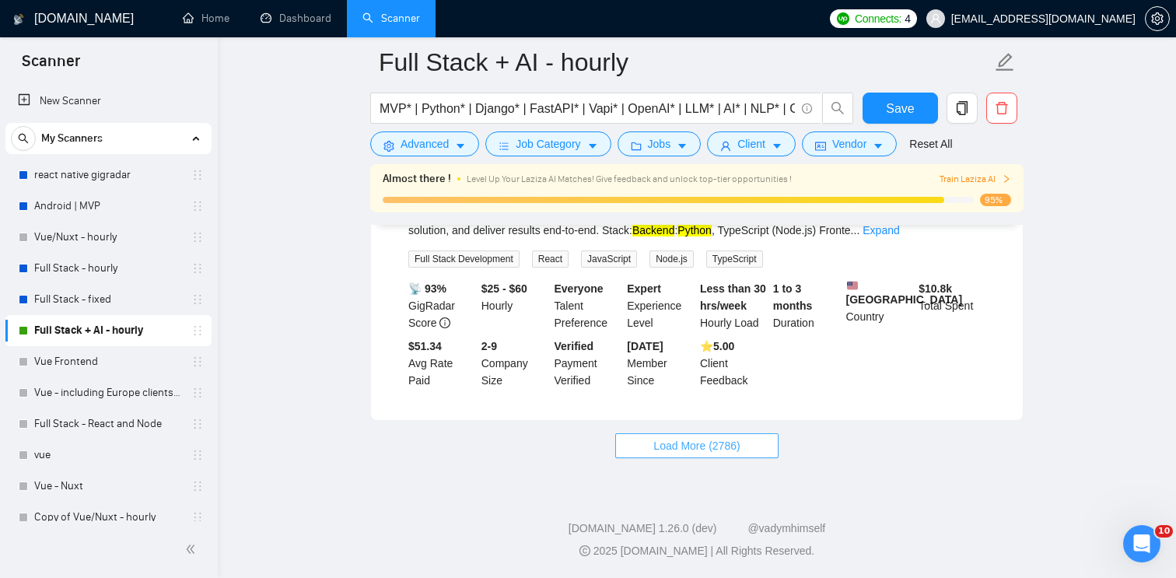
scroll to position [20693, 0]
click at [735, 453] on button "Load More (2786)" at bounding box center [696, 445] width 162 height 25
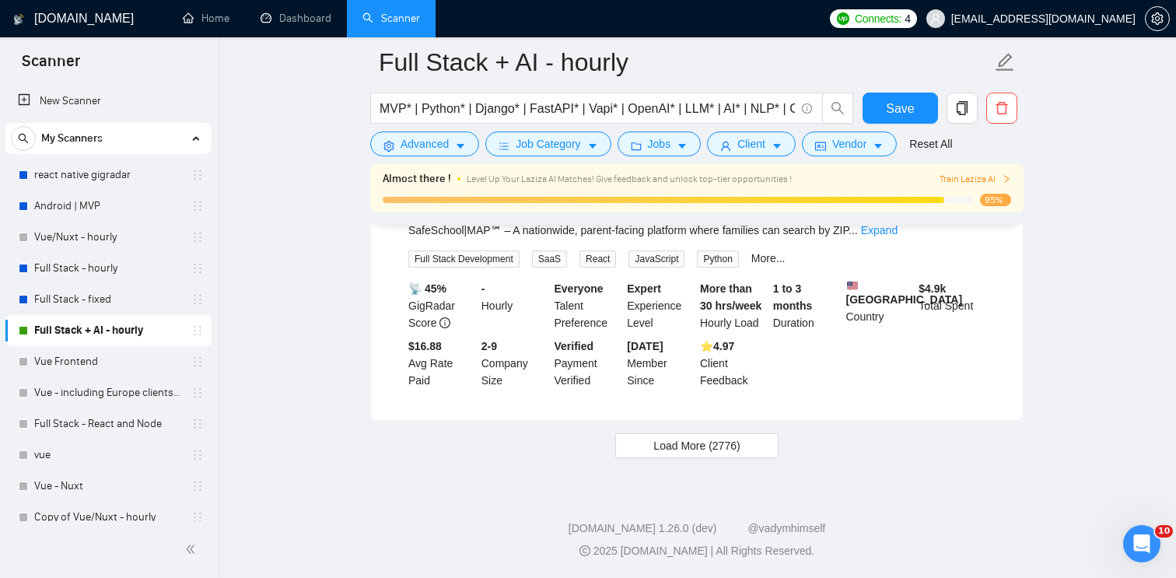
click at [761, 453] on button "Load More (2776)" at bounding box center [696, 445] width 162 height 25
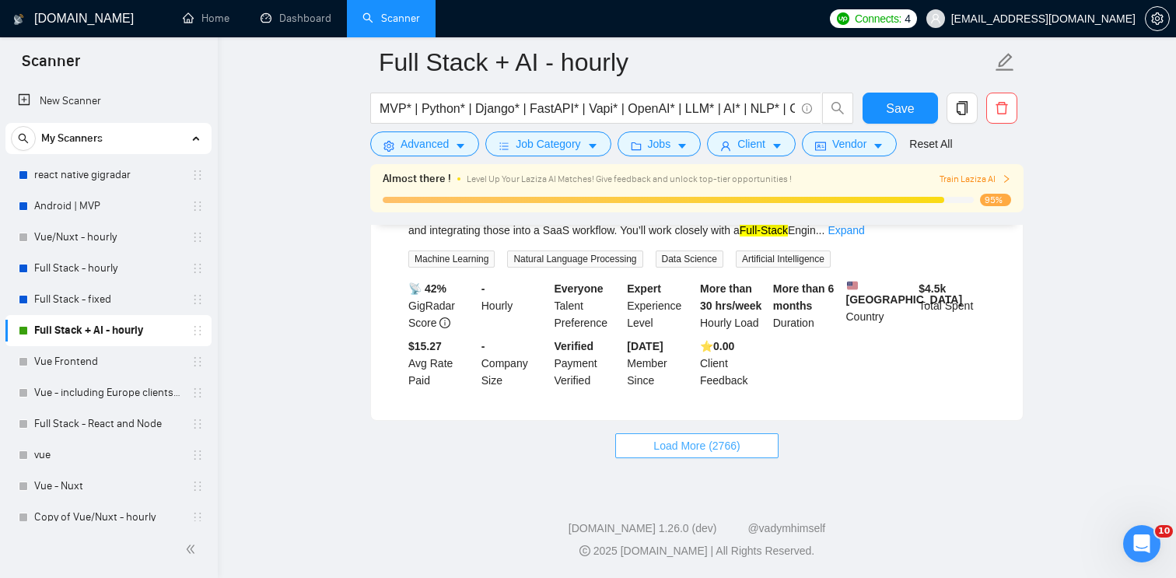
scroll to position [27547, 0]
click at [769, 458] on button "Load More (2766)" at bounding box center [696, 445] width 162 height 25
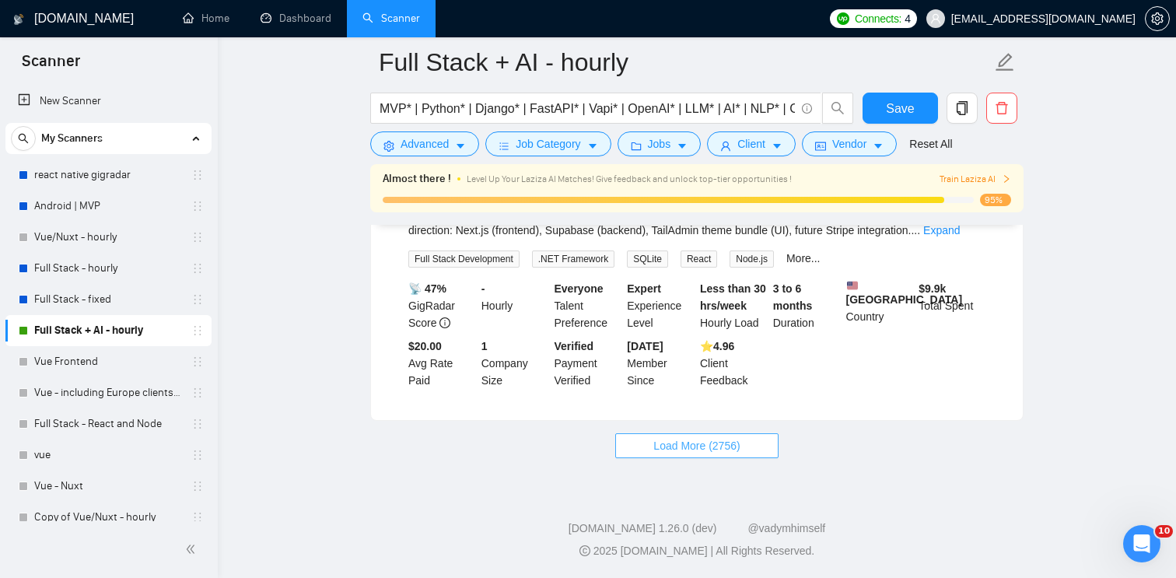
scroll to position [30991, 0]
click at [718, 454] on span "Load More (2756)" at bounding box center [696, 445] width 86 height 17
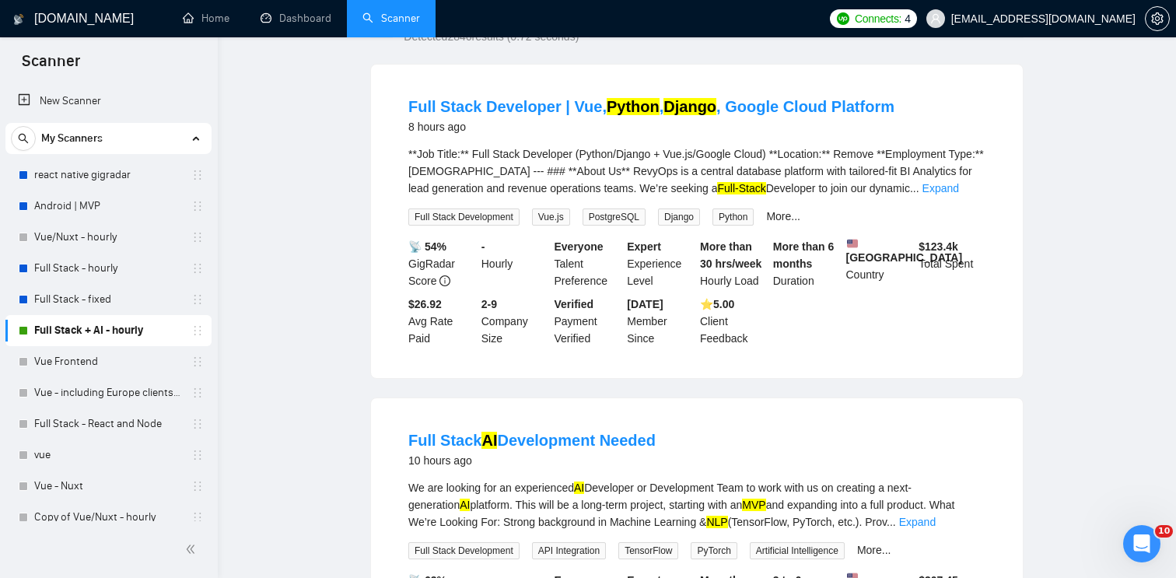
scroll to position [0, 0]
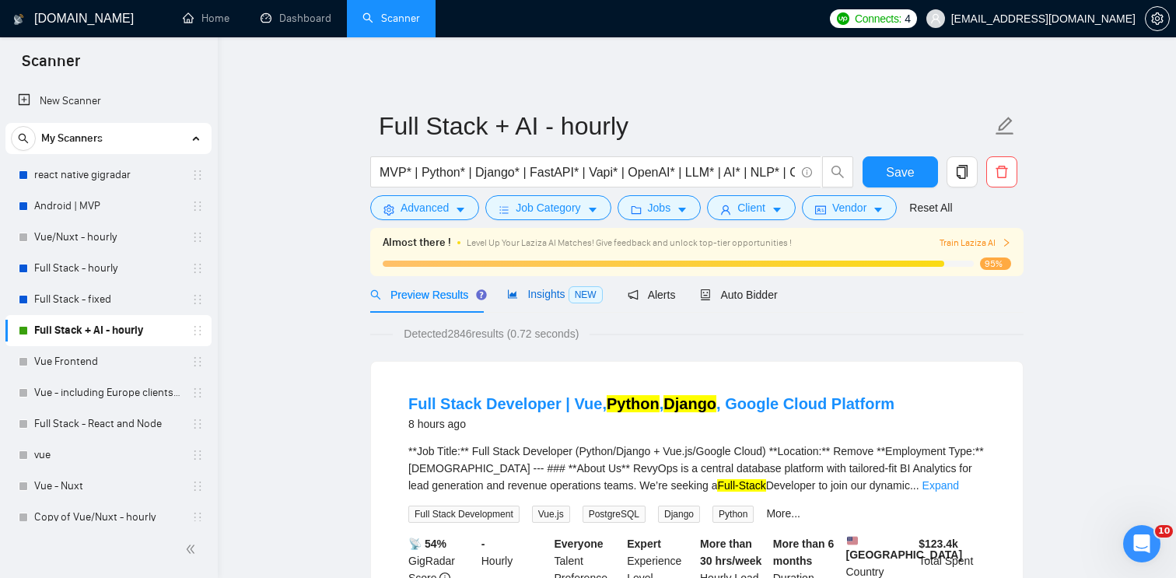
click at [554, 289] on span "Insights NEW" at bounding box center [554, 294] width 95 height 12
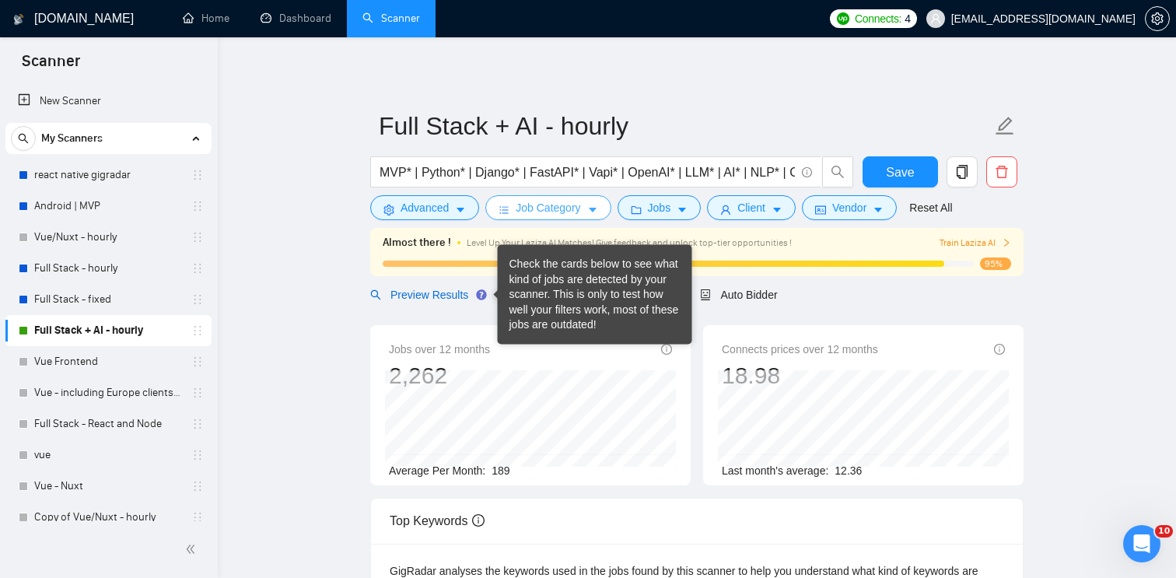
click at [455, 292] on span "Preview Results" at bounding box center [426, 294] width 112 height 12
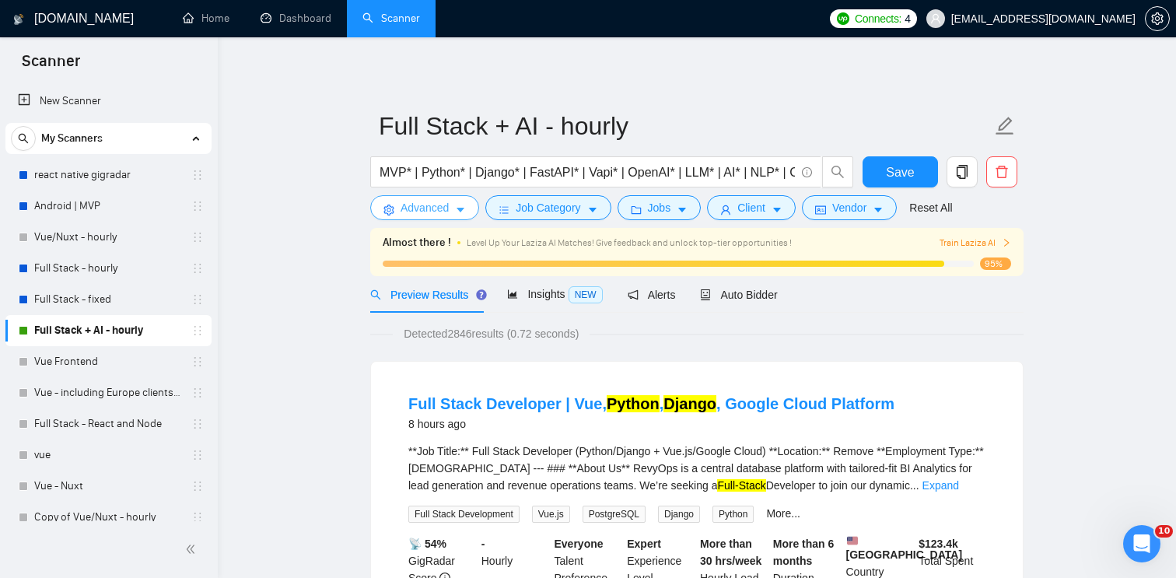
click at [430, 206] on span "Advanced" at bounding box center [424, 207] width 48 height 17
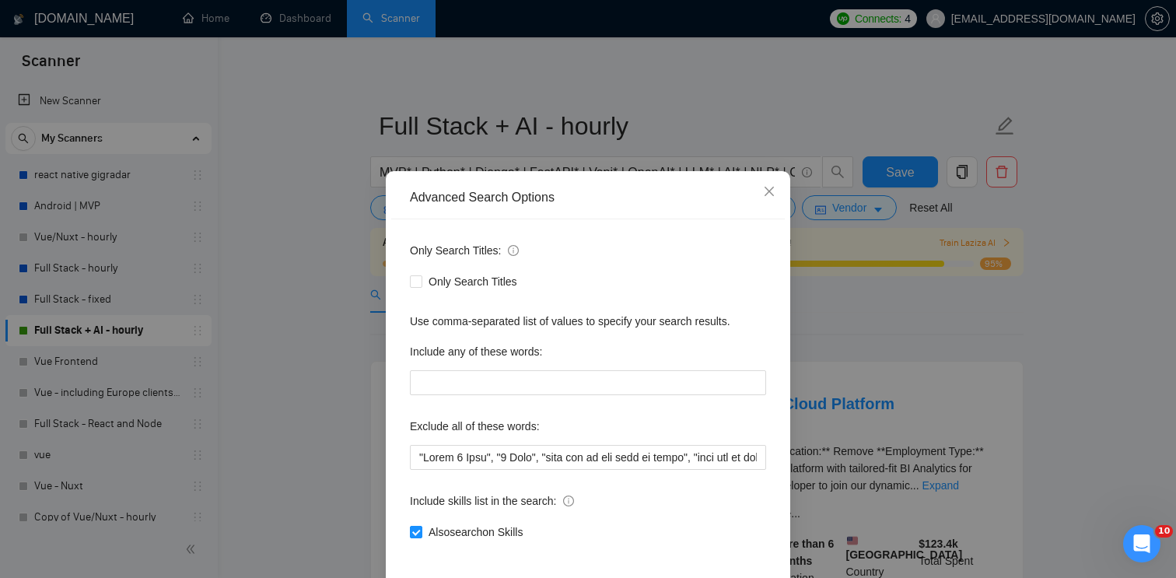
click at [270, 373] on div "Advanced Search Options Only Search Titles: Only Search Titles Use comma-separa…" at bounding box center [588, 289] width 1176 height 578
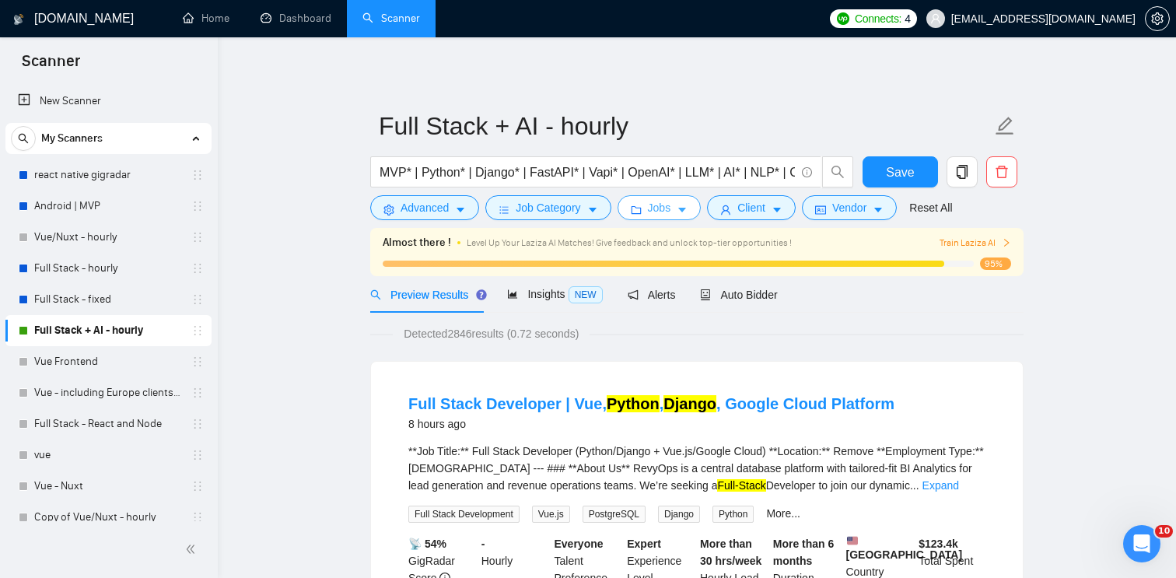
click at [671, 203] on span "Jobs" at bounding box center [659, 207] width 23 height 17
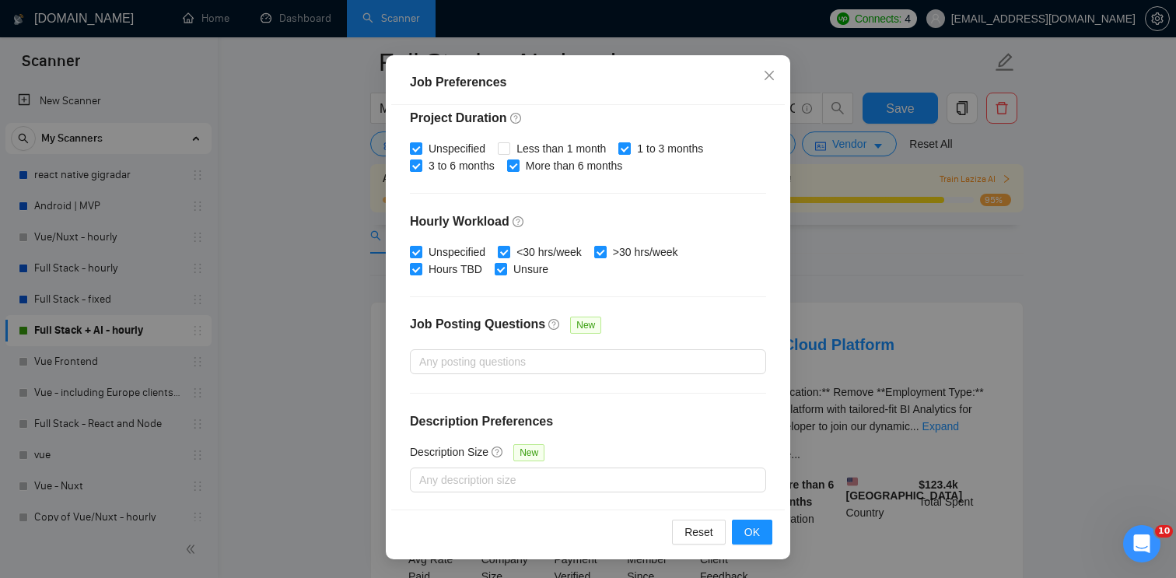
scroll to position [65, 0]
click at [859, 260] on div "Job Preferences Budget Project Type All Fixed Price Hourly Rate Fixed Price Bud…" at bounding box center [588, 289] width 1176 height 578
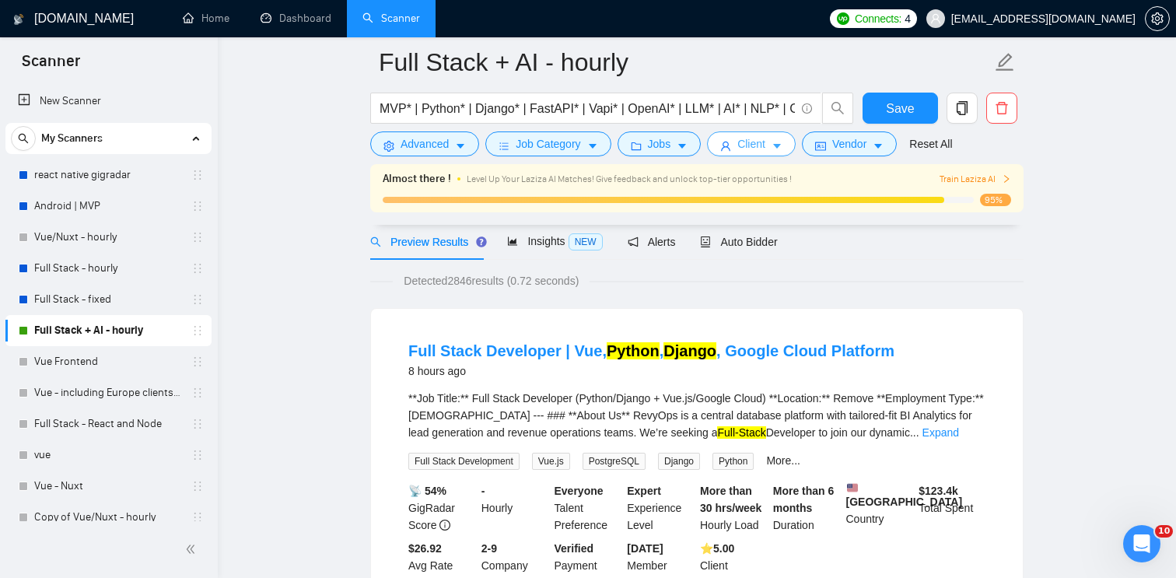
click at [758, 142] on span "Client" at bounding box center [751, 143] width 28 height 17
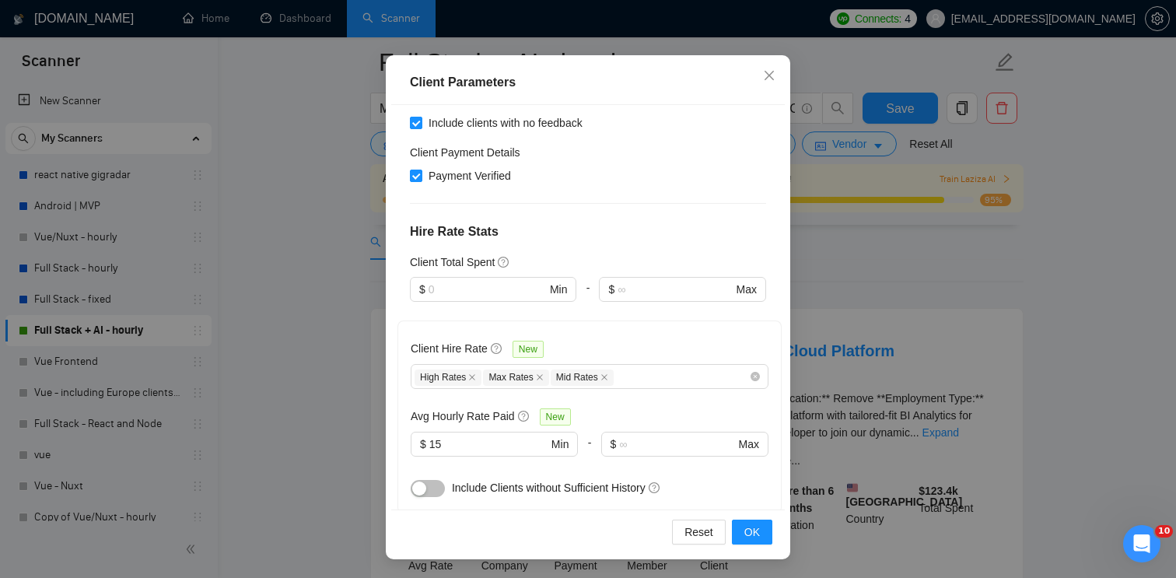
scroll to position [384, 0]
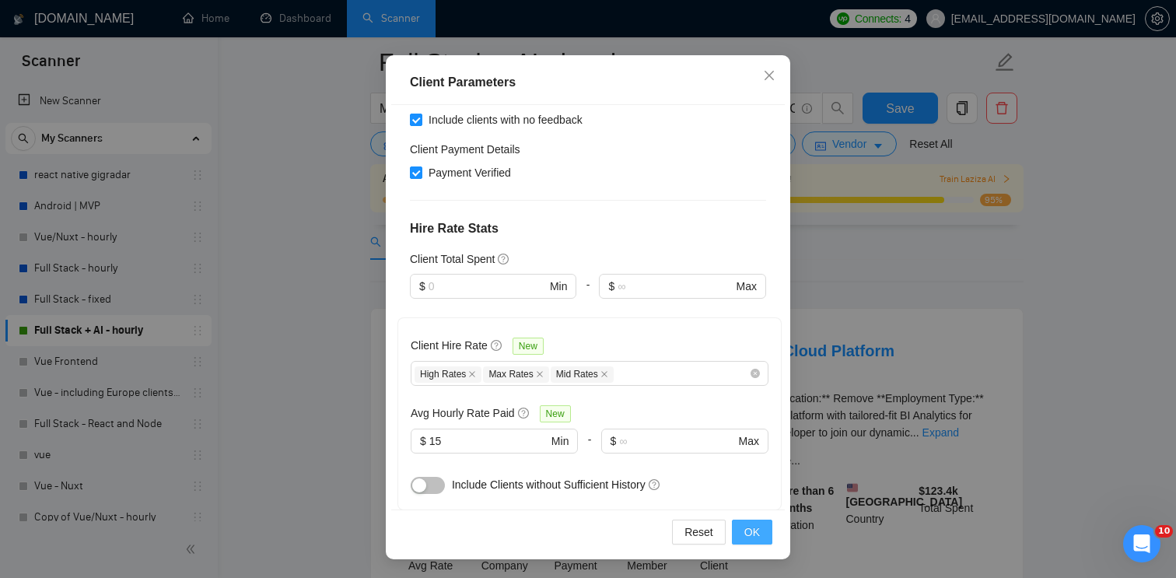
click at [762, 538] on button "OK" at bounding box center [752, 531] width 40 height 25
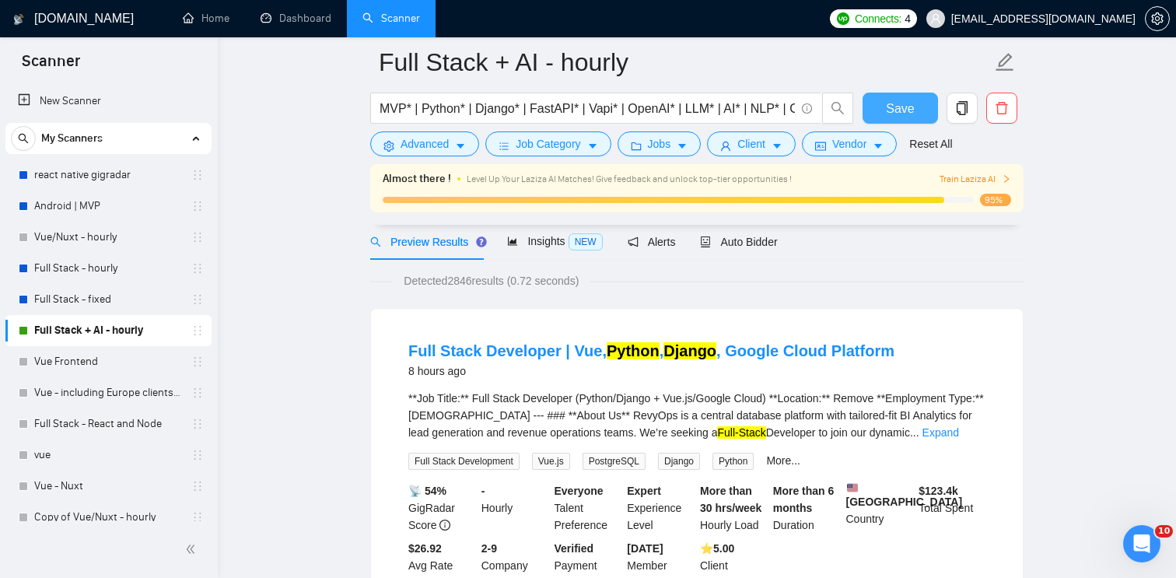
click at [893, 122] on button "Save" at bounding box center [899, 108] width 75 height 31
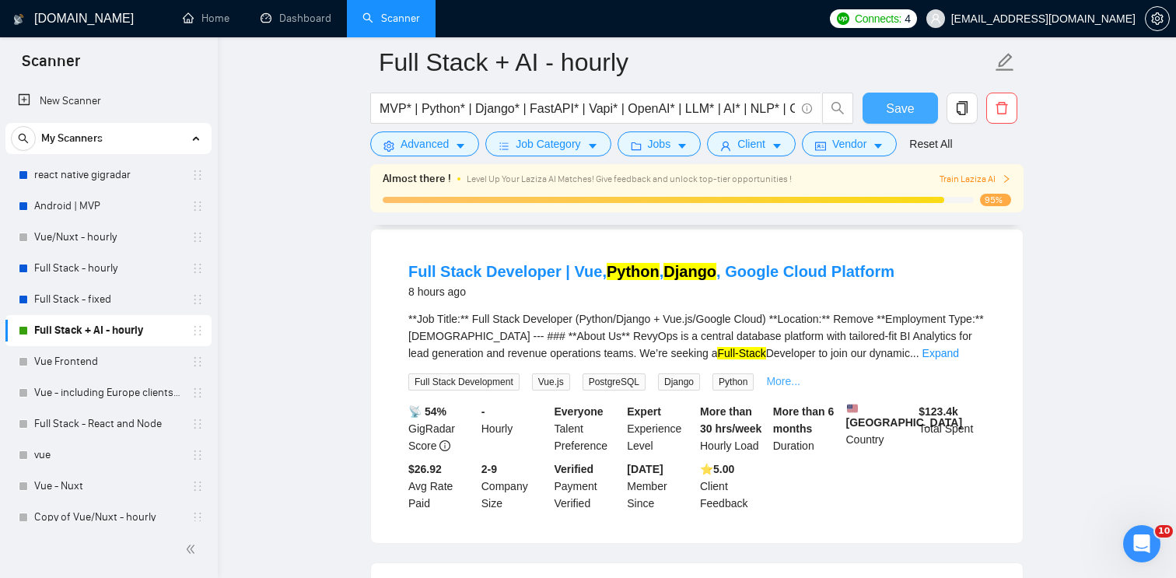
scroll to position [149, 0]
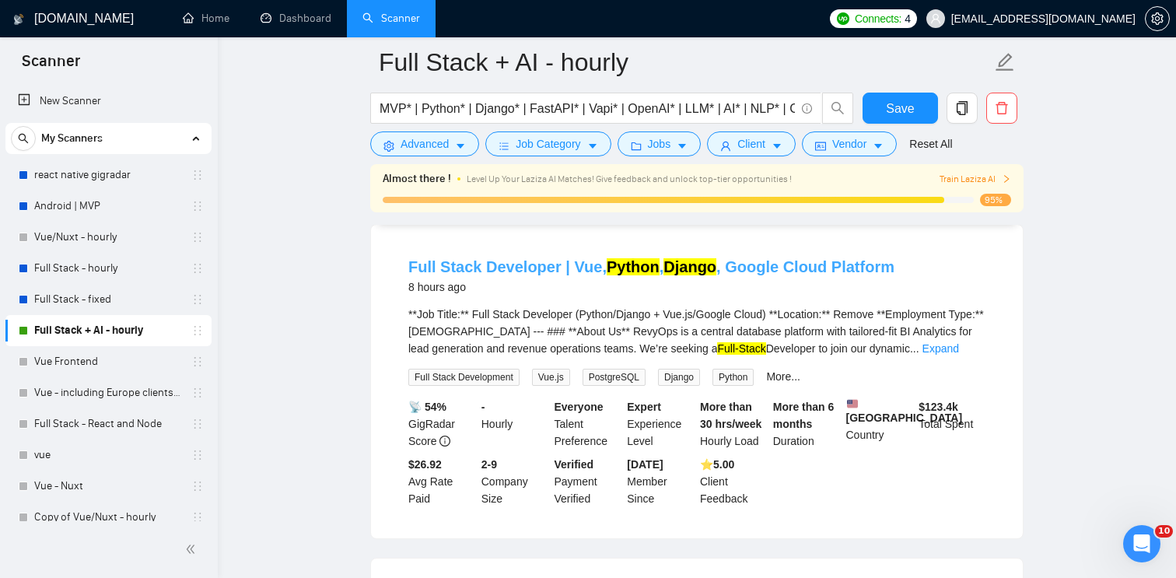
click at [770, 271] on link "Full Stack Developer | Vue, Python , Django , Google Cloud Platform" at bounding box center [651, 266] width 486 height 17
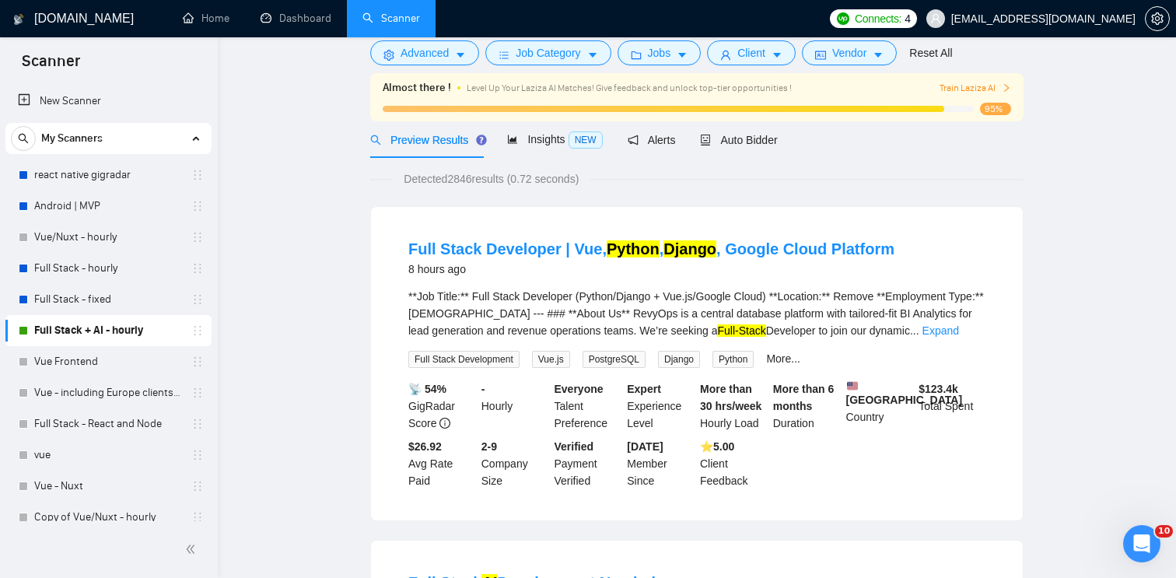
scroll to position [0, 0]
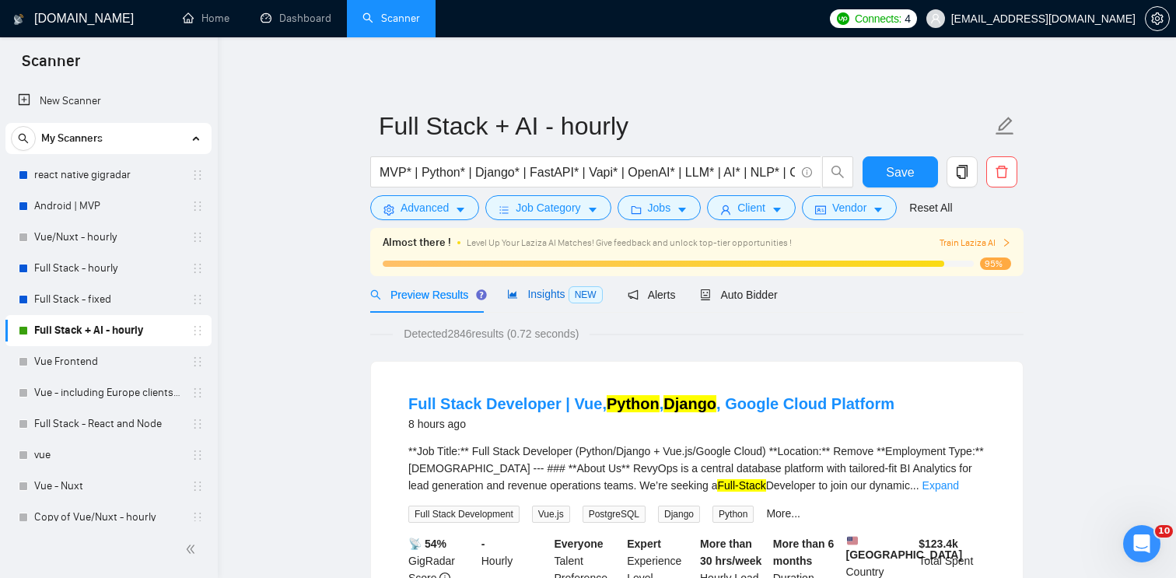
click at [562, 293] on span "Insights NEW" at bounding box center [554, 294] width 95 height 12
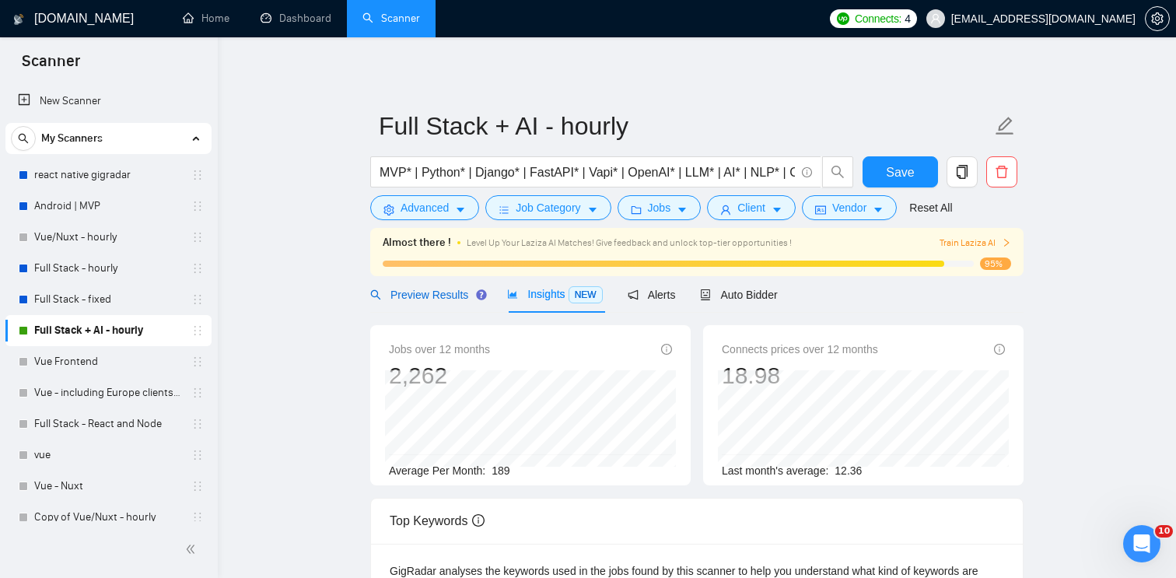
click at [459, 301] on div "Preview Results" at bounding box center [426, 294] width 112 height 17
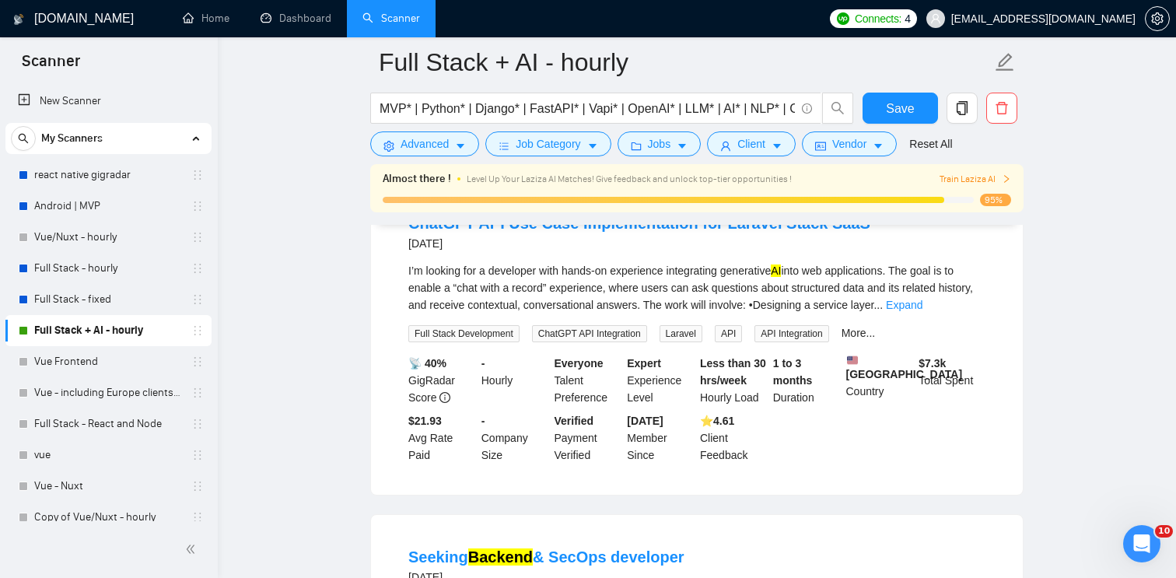
scroll to position [1528, 0]
click at [922, 310] on link "Expand" at bounding box center [904, 304] width 37 height 12
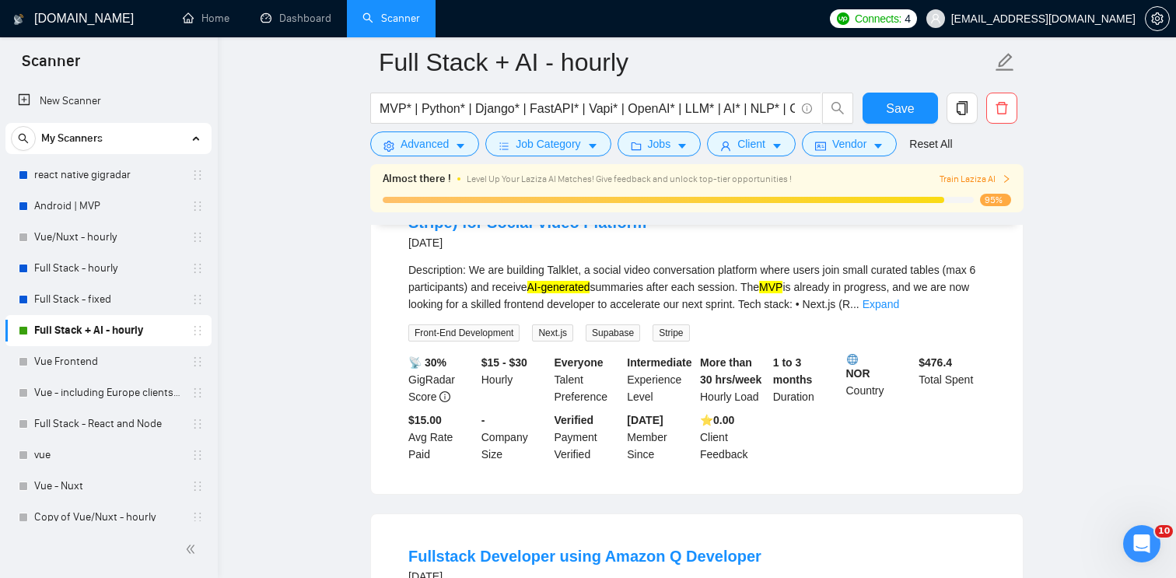
scroll to position [2793, 0]
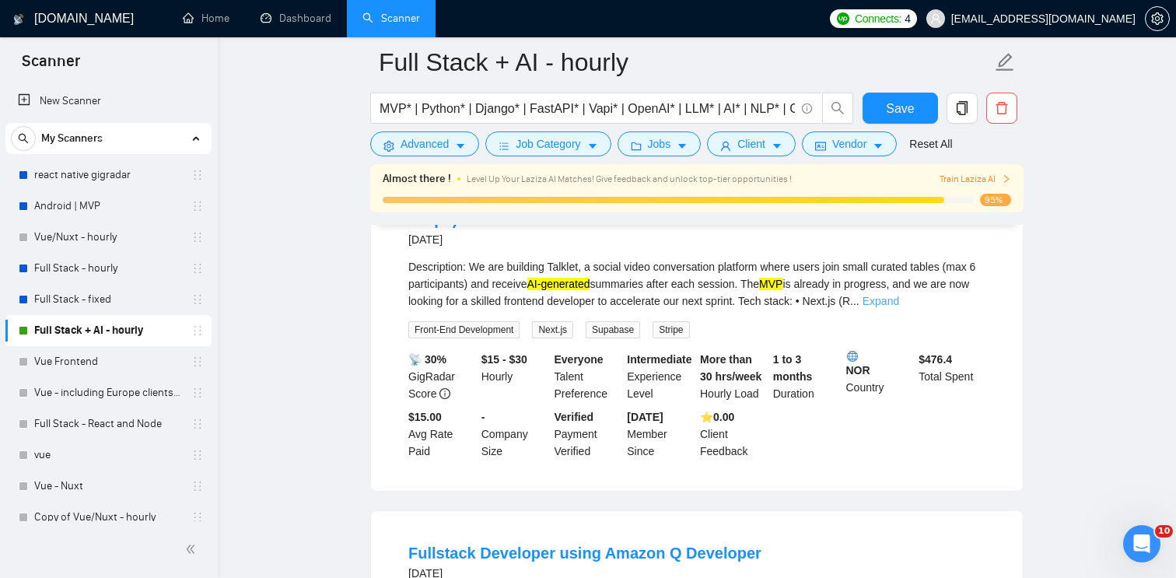
click at [899, 307] on link "Expand" at bounding box center [880, 301] width 37 height 12
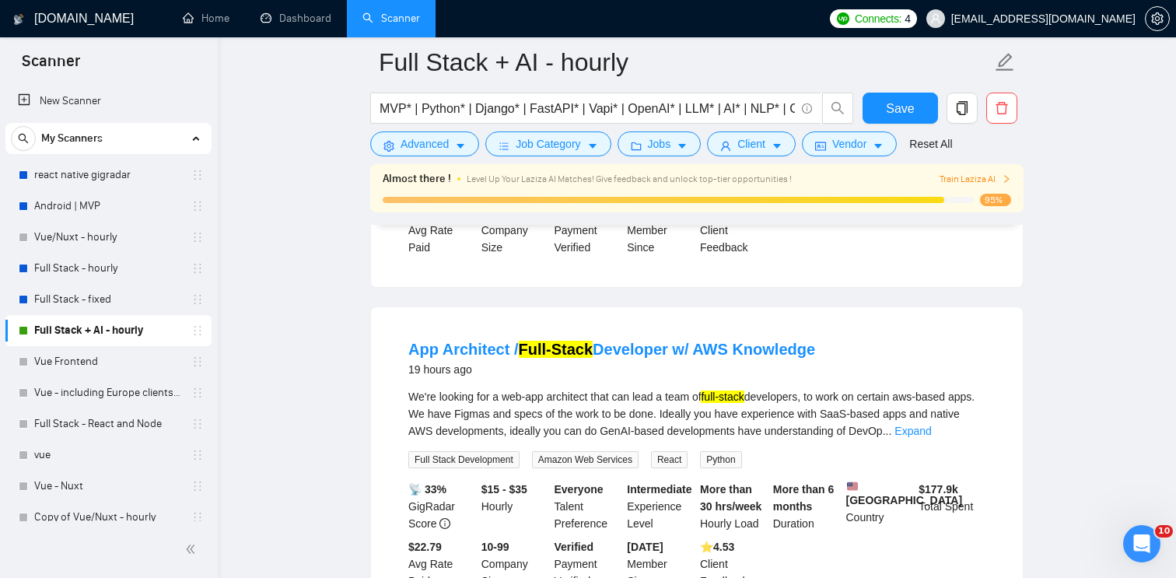
scroll to position [641, 0]
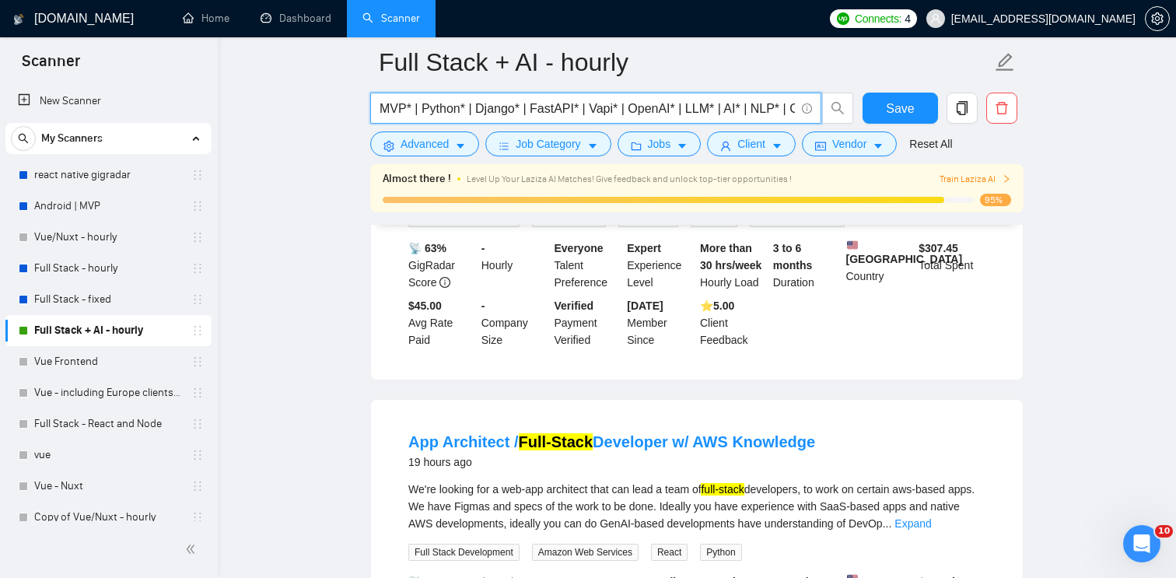
click at [733, 111] on input "MVP* | Python* | Django* | FastAPI* | Vapi* | OpenAI* | LLM* | AI* | NLP* | Cha…" at bounding box center [586, 108] width 415 height 19
drag, startPoint x: 634, startPoint y: 107, endPoint x: 590, endPoint y: 107, distance: 44.3
click at [590, 107] on input "MVP* | Python* | Django* | FastAPI* | Vapi* | OpenAI* | LLM* | AI* | NLP* | Cha…" at bounding box center [586, 108] width 415 height 19
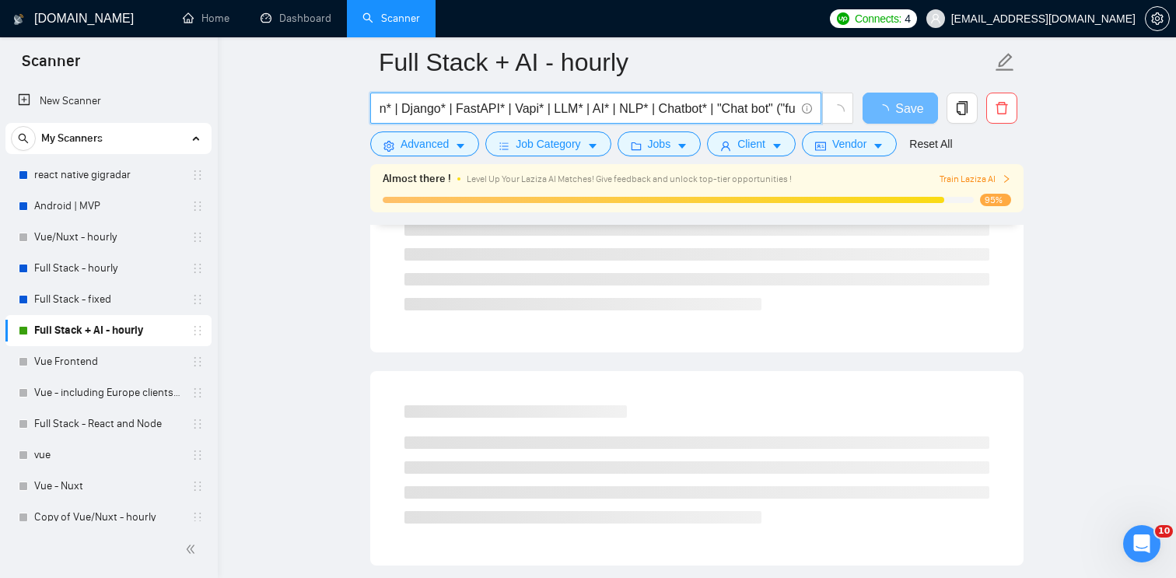
click at [711, 108] on input "MVP* | Python* | Django* | FastAPI* | Vapi* | LLM* | AI* | NLP* | Chatbot* | "C…" at bounding box center [586, 108] width 415 height 19
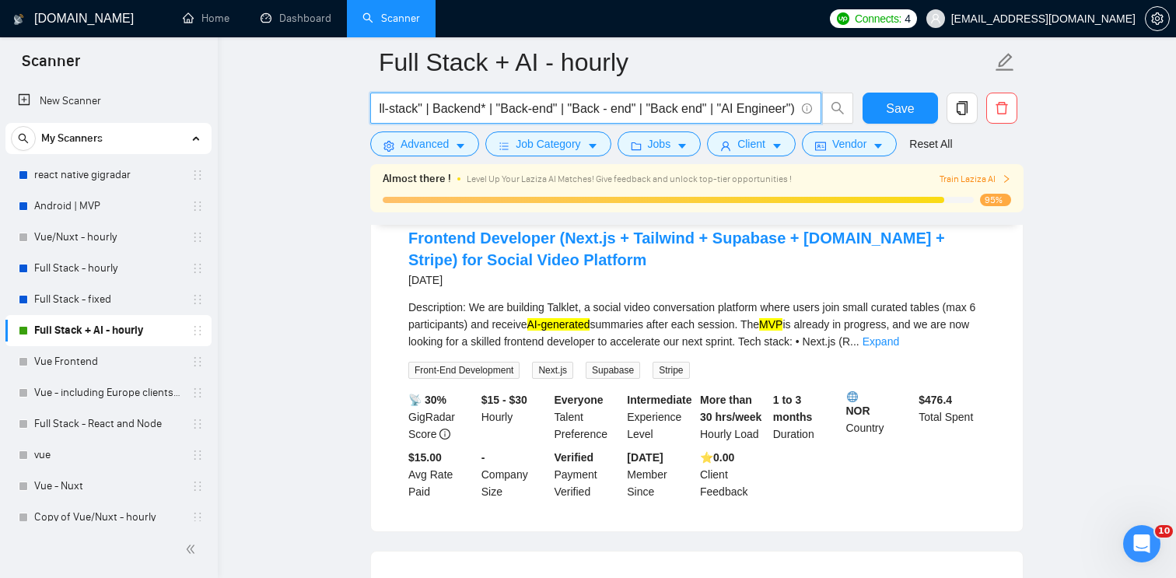
scroll to position [2517, 0]
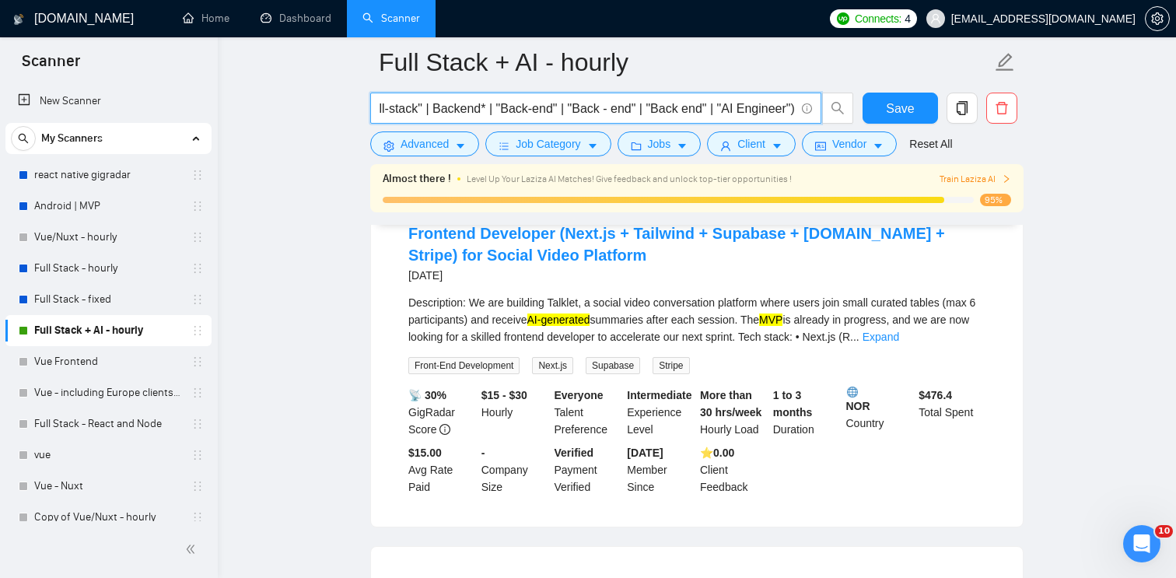
click at [640, 345] on div "Description: We are building Talklet, a social video conversation platform wher…" at bounding box center [696, 319] width 577 height 51
drag, startPoint x: 683, startPoint y: 107, endPoint x: 667, endPoint y: 107, distance: 15.5
click at [667, 107] on input "MVP* | Python* | Django* | FastAPI* | Vapi* | LLM* | AI* | NLP* | Chatbot* | "C…" at bounding box center [586, 108] width 415 height 19
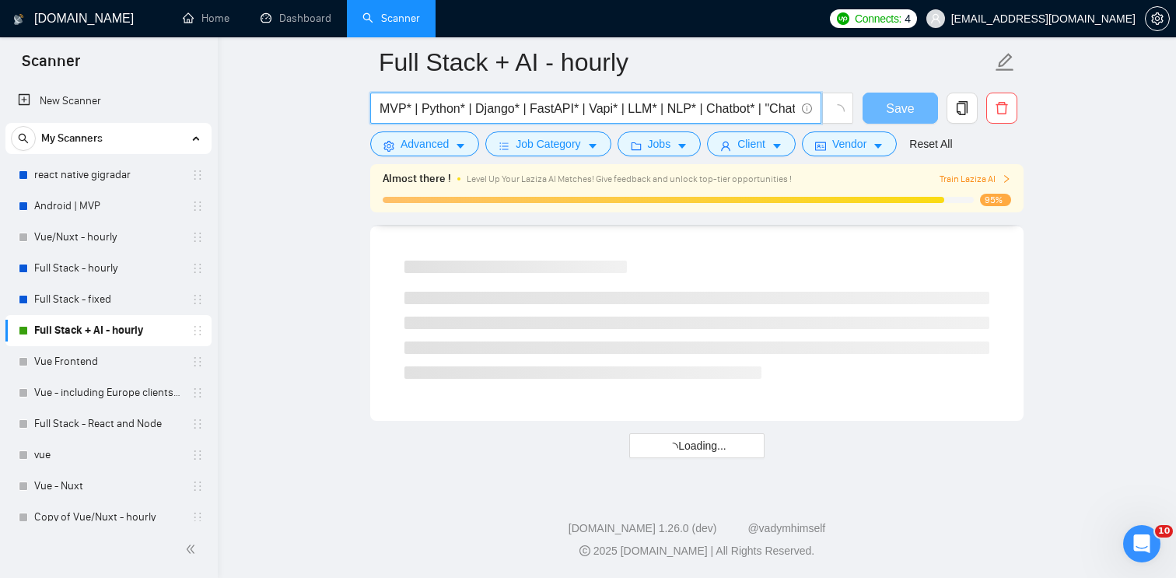
scroll to position [2064, 0]
drag, startPoint x: 414, startPoint y: 108, endPoint x: 357, endPoint y: 108, distance: 57.5
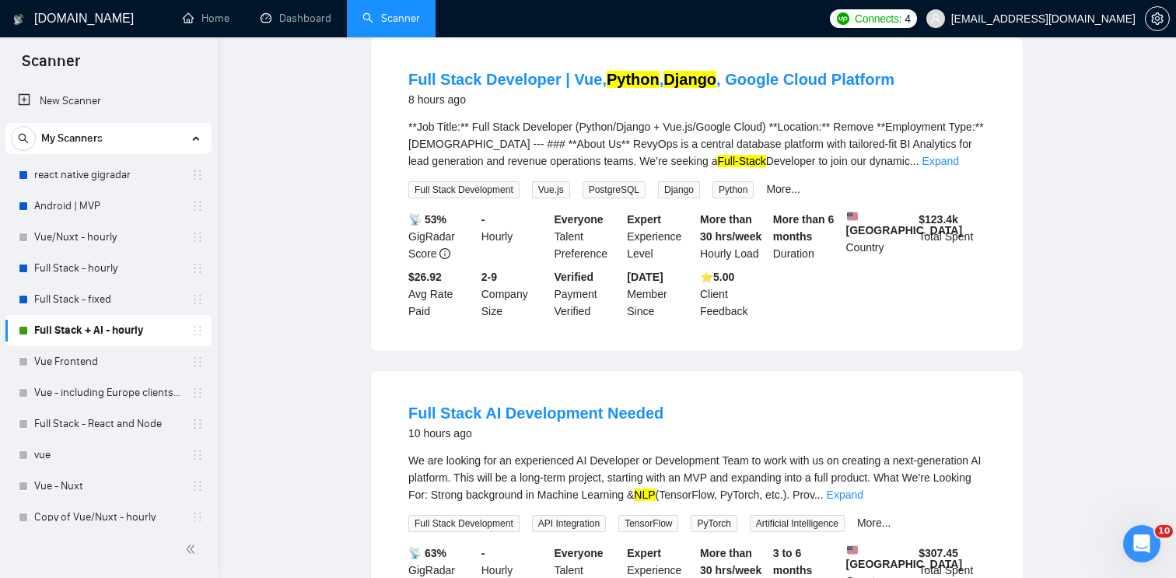
scroll to position [0, 0]
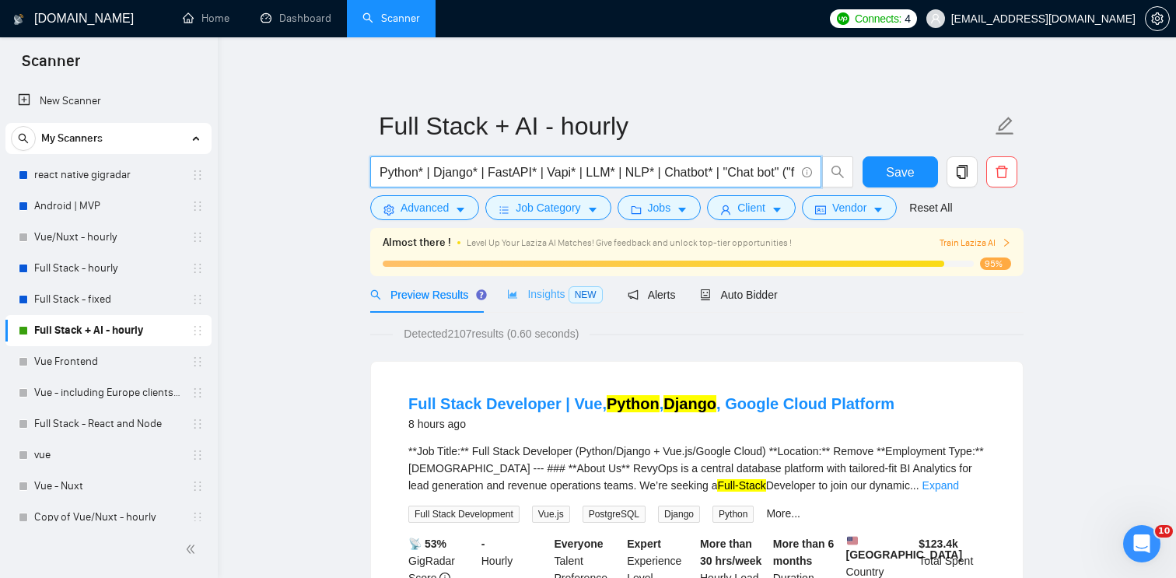
type input "Python* | Django* | FastAPI* | Vapi* | LLM* | NLP* | Chatbot* | "Chat bot" ("fu…"
click at [583, 290] on span "NEW" at bounding box center [585, 294] width 34 height 17
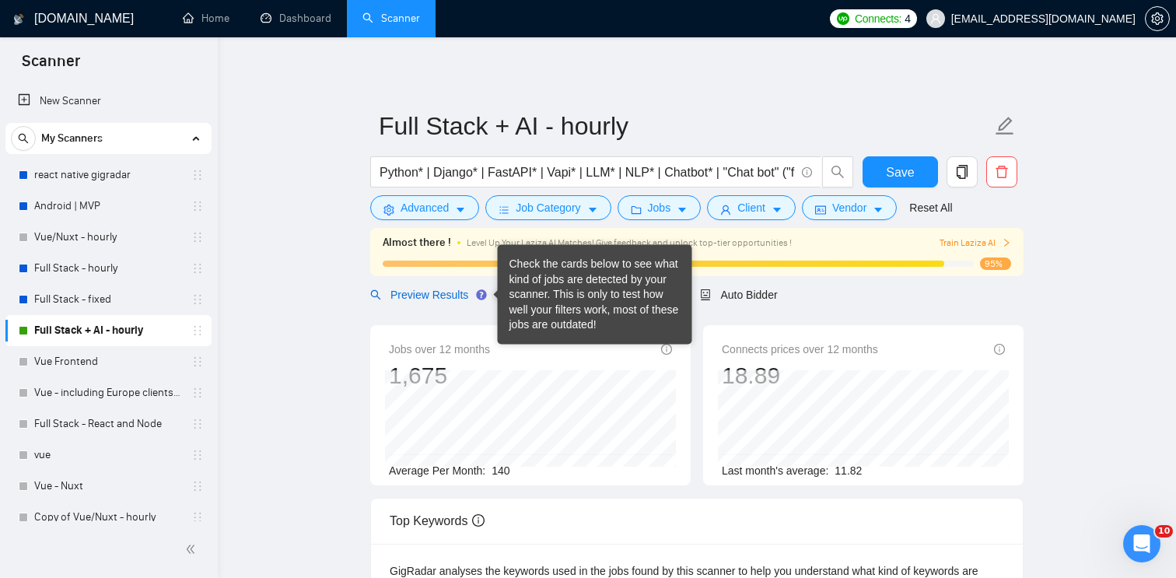
click at [461, 296] on span "Preview Results" at bounding box center [426, 294] width 112 height 12
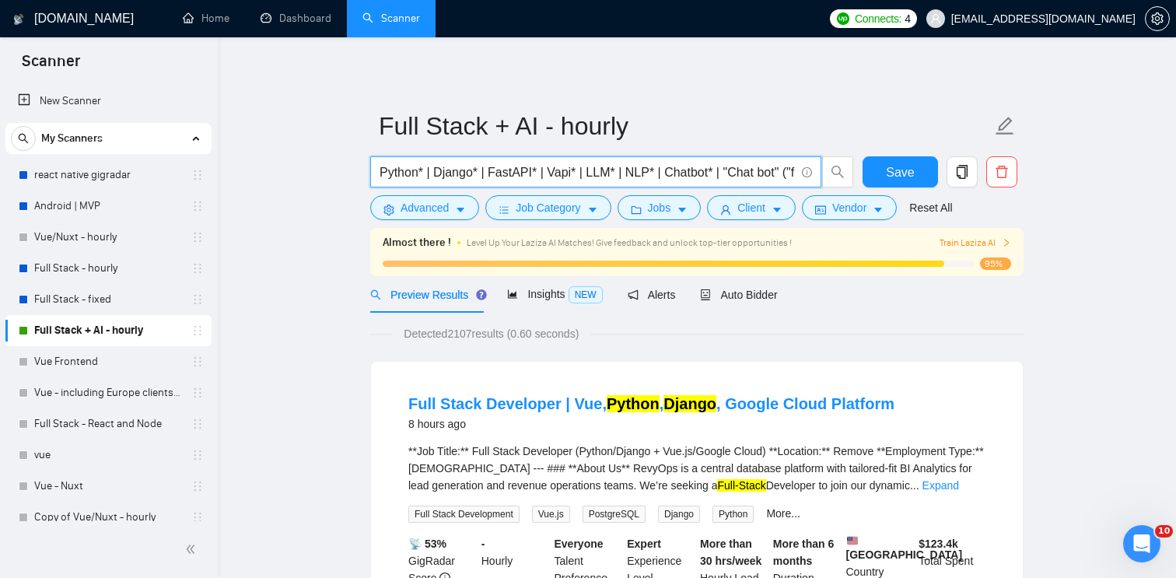
click at [607, 173] on input "Python* | Django* | FastAPI* | Vapi* | LLM* | NLP* | Chatbot* | "Chat bot" ("fu…" at bounding box center [586, 171] width 415 height 19
click at [540, 161] on span "Python* | Django* | FastAPI* | Vapi* | LLM* | NLP* | Chatbot* | "Chat bot" ("fu…" at bounding box center [595, 171] width 451 height 31
click at [492, 180] on input "Python* | Django* | FastAPI* | Vapi* | LLM* | NLP* | Chatbot* | "Chat bot" ("fu…" at bounding box center [586, 171] width 415 height 19
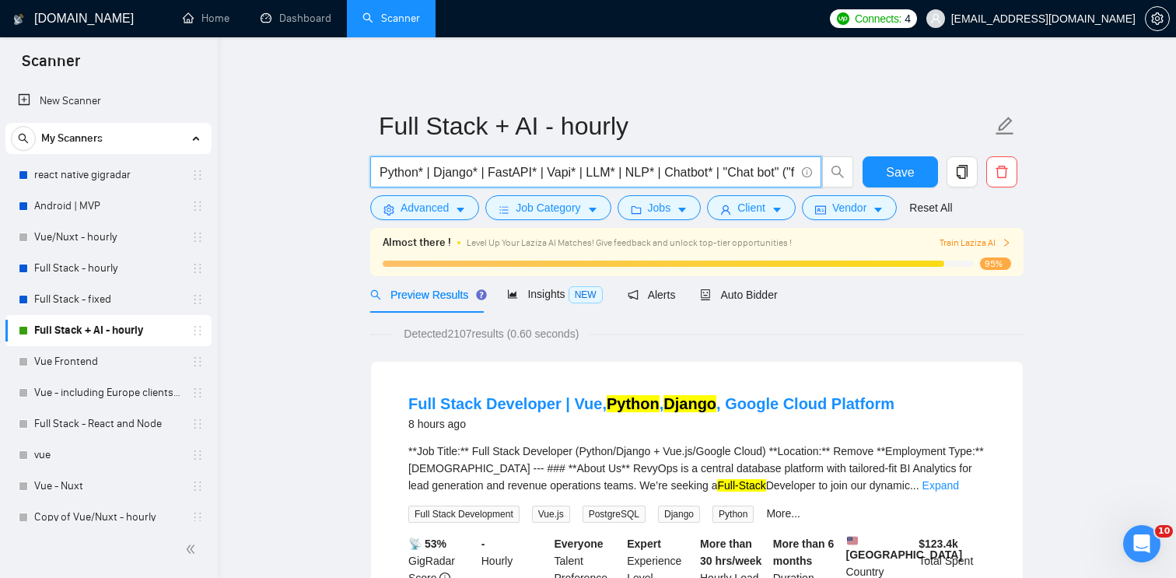
click at [483, 180] on input "Python* | Django* | FastAPI* | Vapi* | LLM* | NLP* | Chatbot* | "Chat bot" ("fu…" at bounding box center [586, 171] width 415 height 19
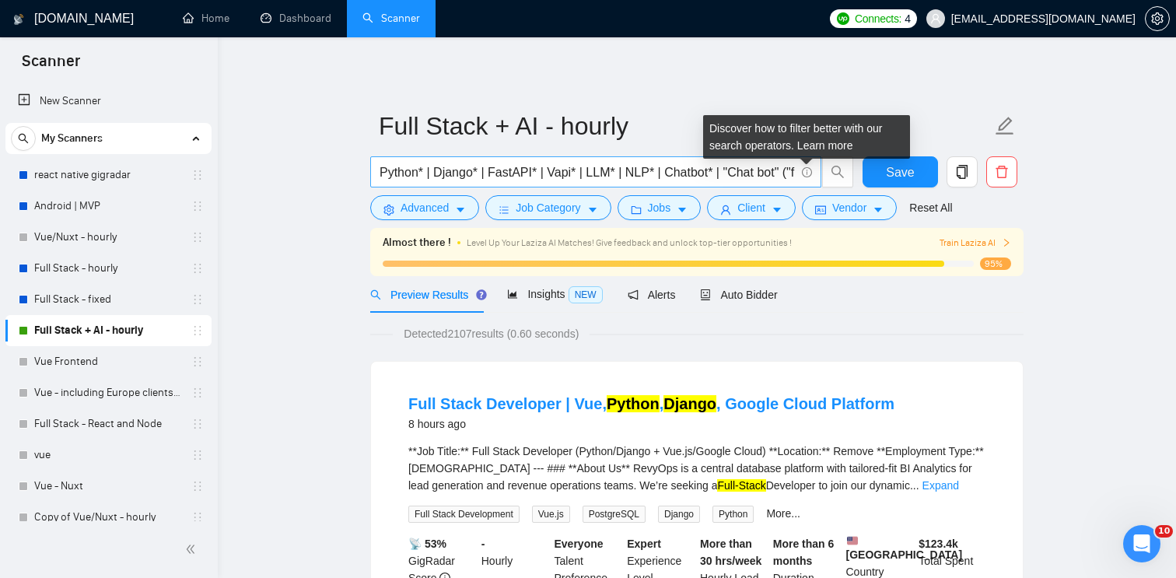
click at [806, 170] on icon "info-circle" at bounding box center [806, 171] width 1 height 5
click at [826, 142] on link "Learn more" at bounding box center [825, 145] width 56 height 12
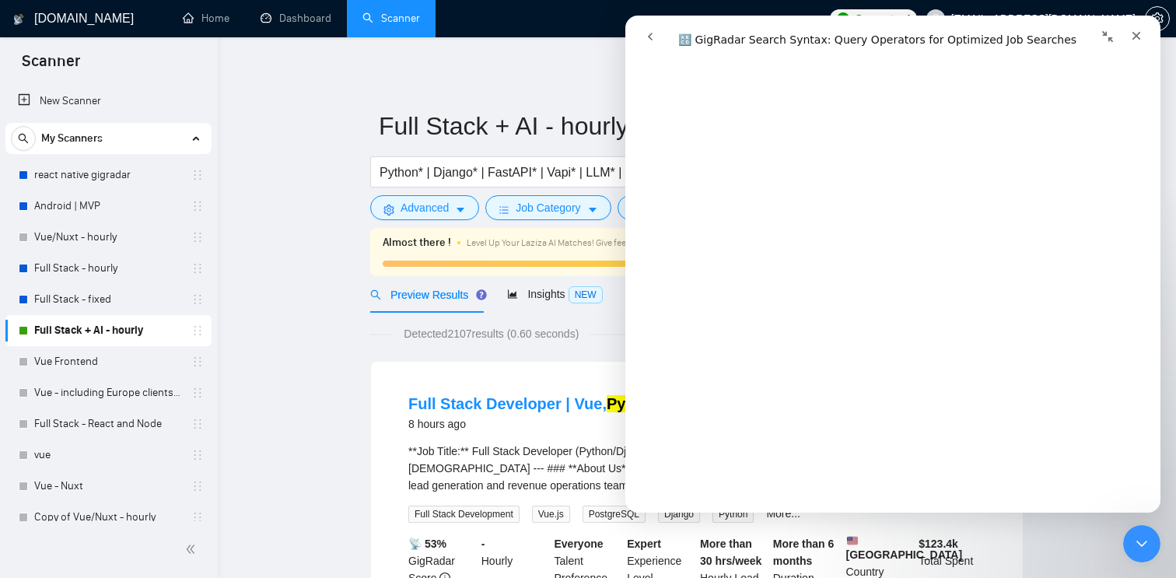
scroll to position [1752, 0]
click at [1106, 40] on icon "Collapse window" at bounding box center [1107, 36] width 12 height 12
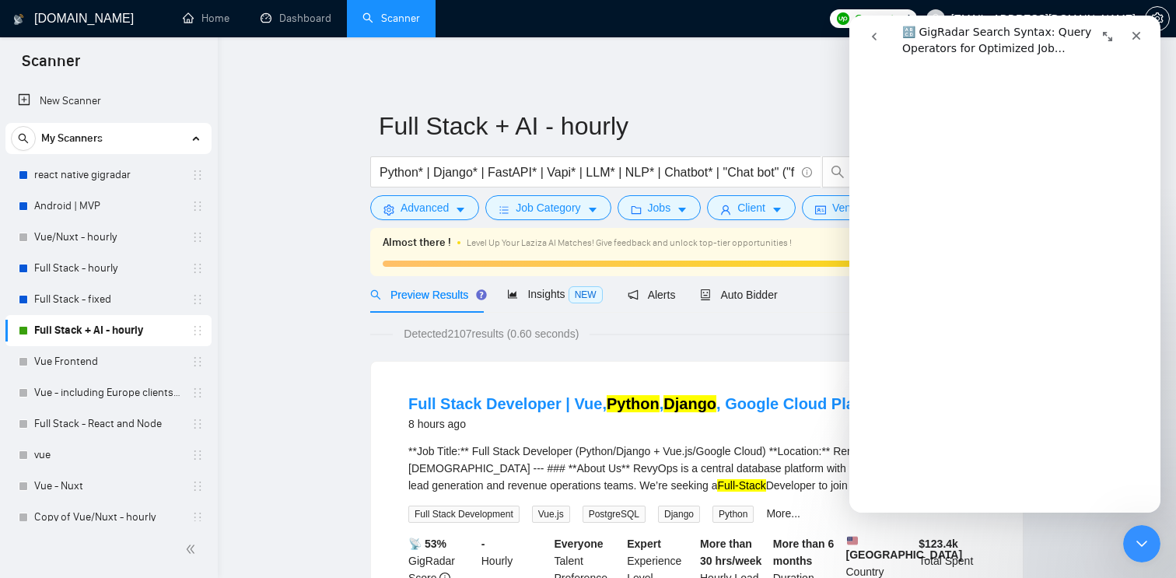
click at [1106, 40] on icon "Expand window" at bounding box center [1107, 36] width 12 height 12
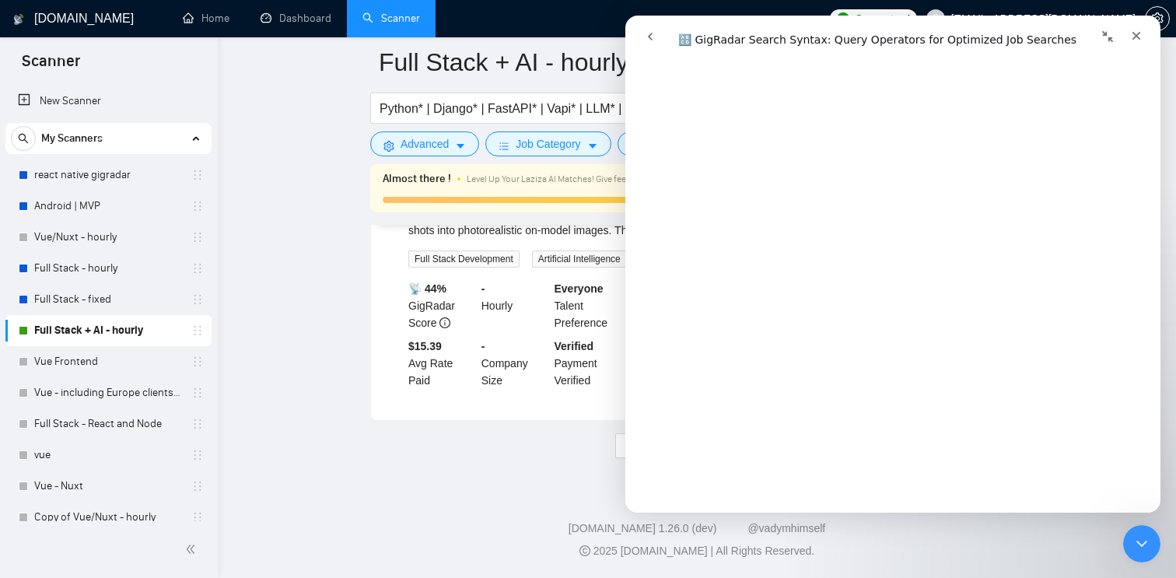
scroll to position [5676, 0]
click at [1138, 30] on icon "Close" at bounding box center [1136, 36] width 12 height 12
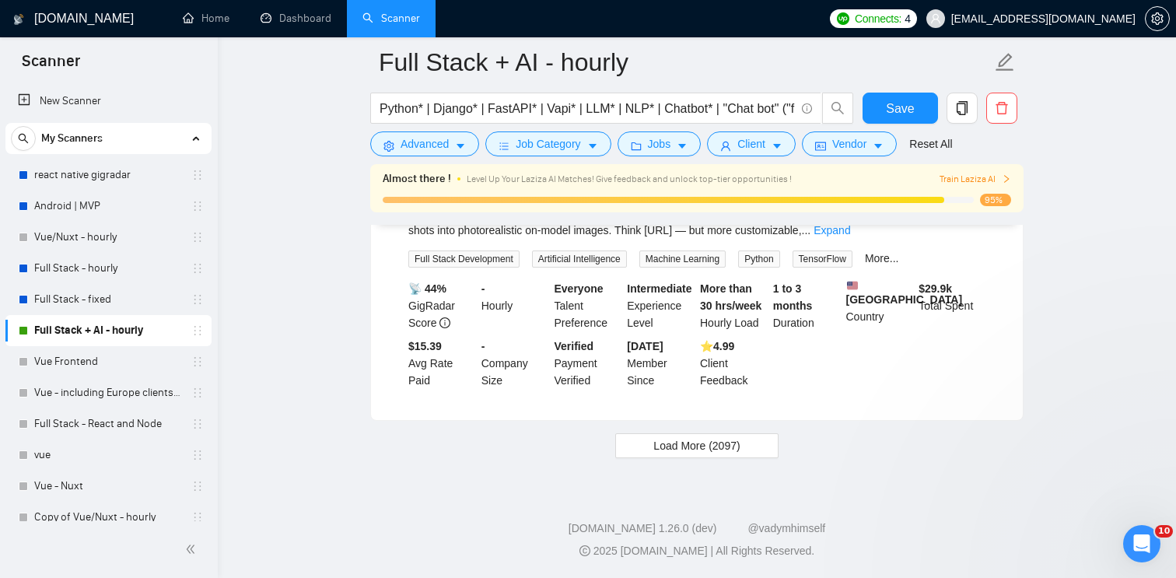
scroll to position [0, 0]
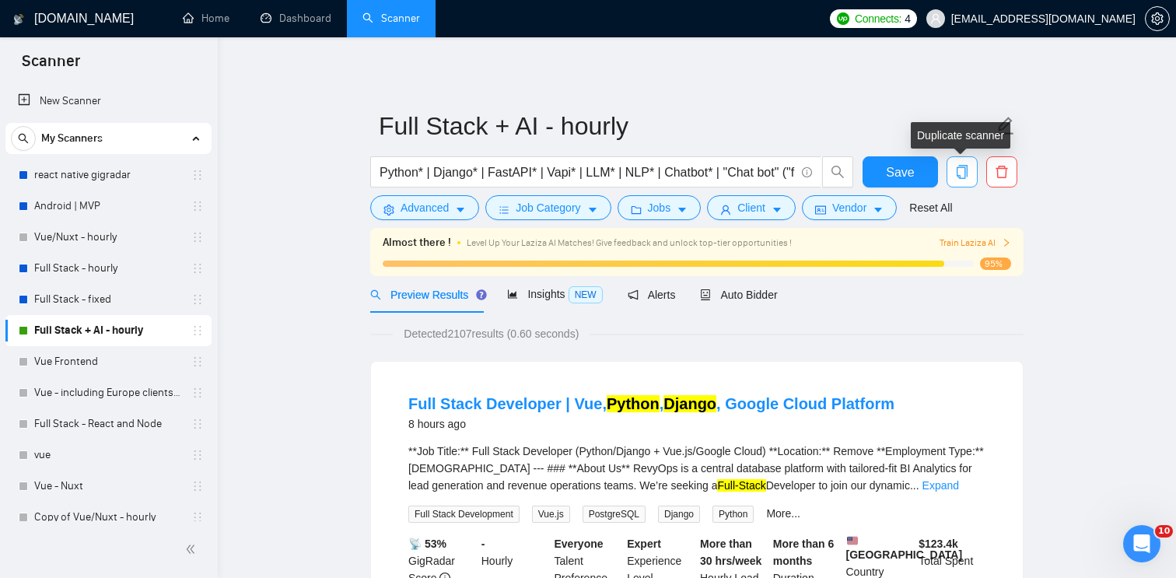
click at [966, 179] on button "button" at bounding box center [961, 171] width 31 height 31
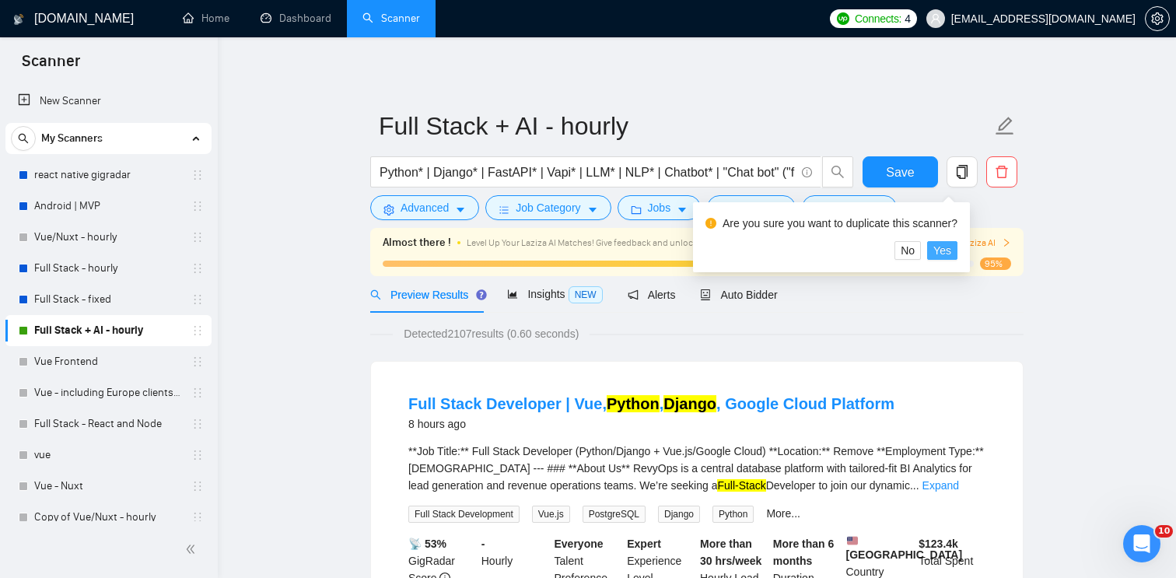
click at [949, 246] on span "Yes" at bounding box center [942, 250] width 18 height 17
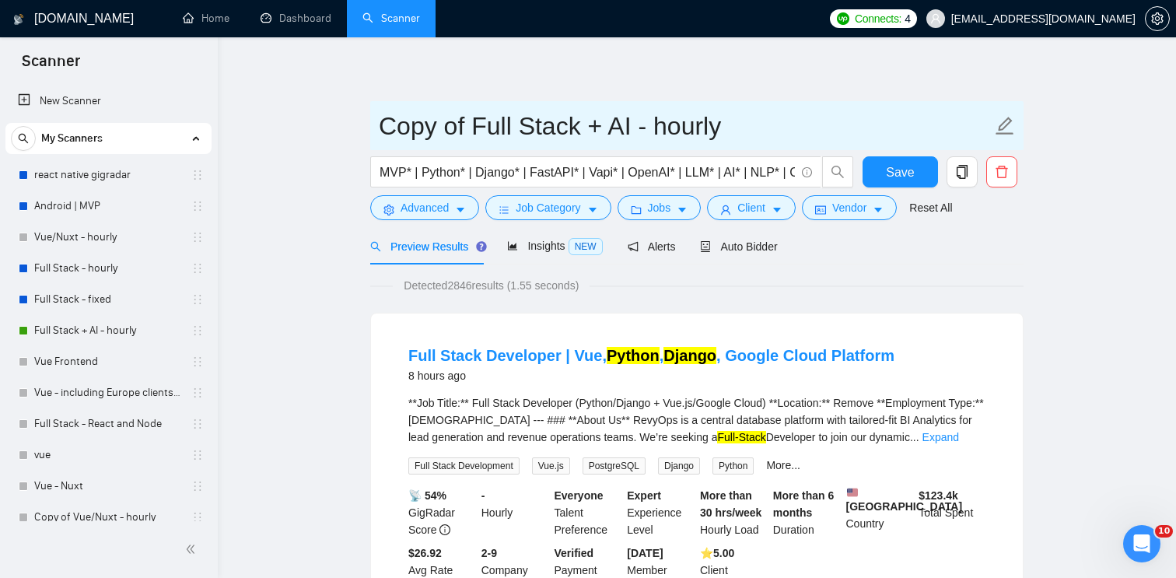
click at [707, 127] on input "Copy of Full Stack + AI - hourly" at bounding box center [685, 126] width 613 height 39
paste input "(Python* | Django* | FastAPI* | Node* | "Node.js" | Vapi* | LangChain* | "Lang …"
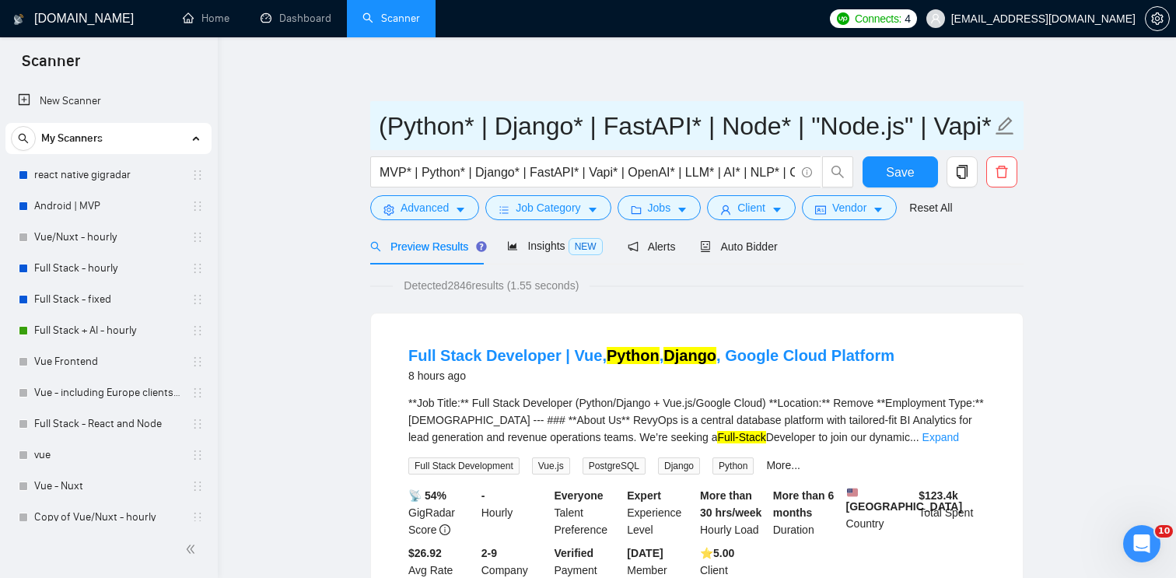
scroll to position [0, 3574]
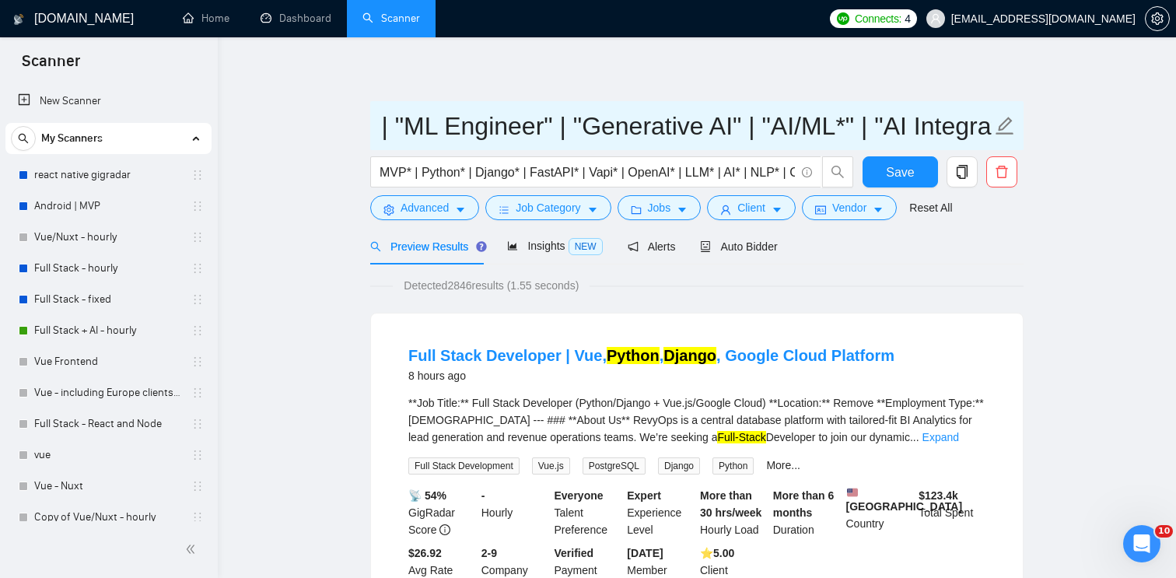
type input "Copy of Full Stack + AI - hourly"
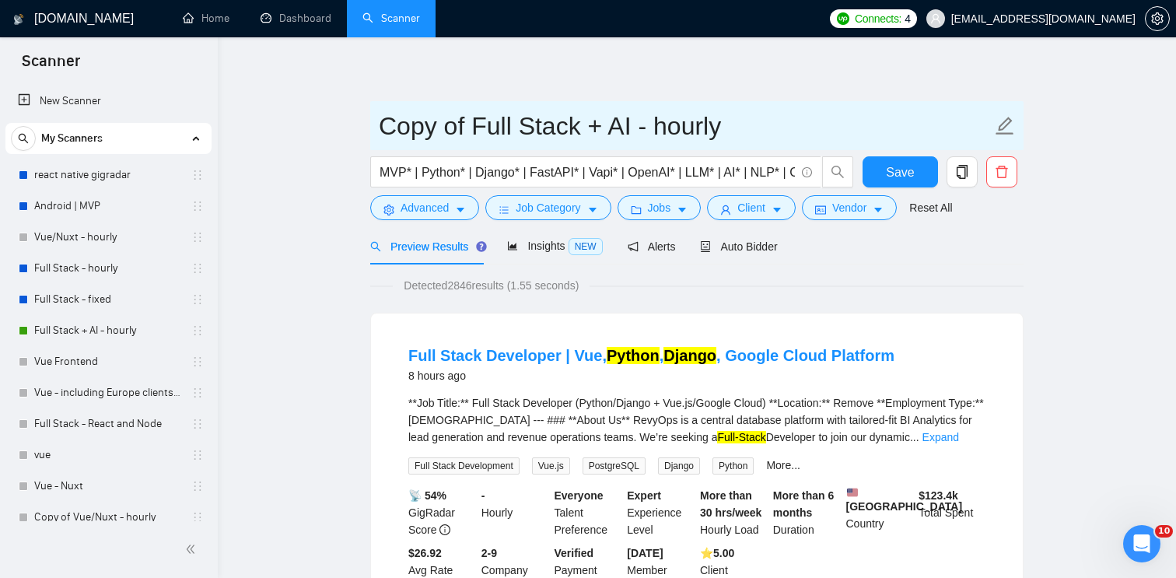
scroll to position [0, 0]
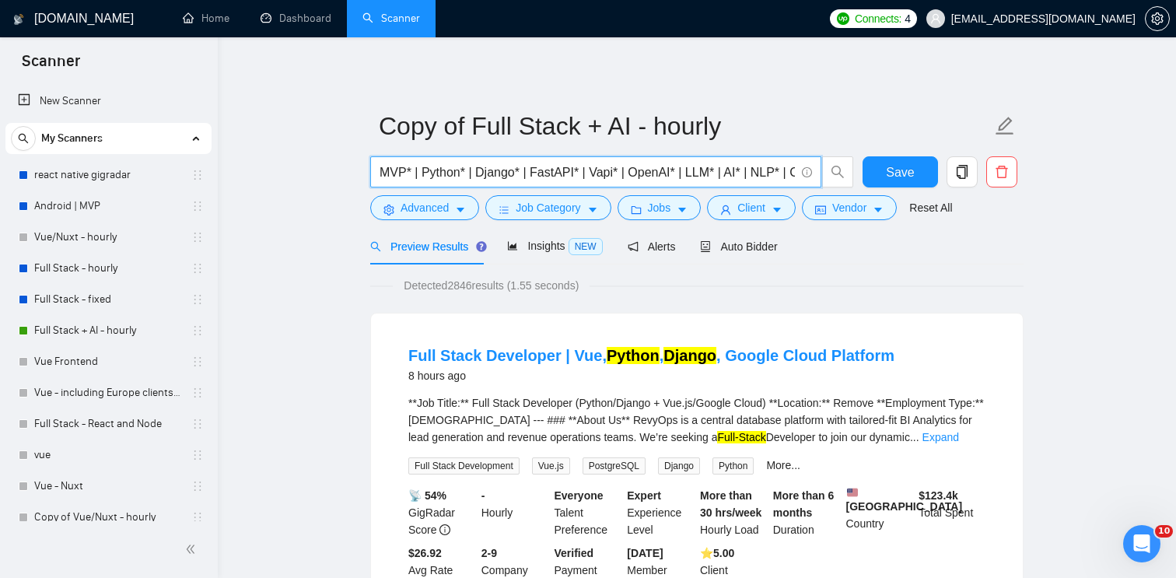
click at [701, 173] on input "MVP* | Python* | Django* | FastAPI* | Vapi* | OpenAI* | LLM* | AI* | NLP* | Cha…" at bounding box center [586, 171] width 415 height 19
paste input "(Python* | Django* | FastAPI* | Node* | "Node.js" | Vapi* | LangChain* | "Lang …"
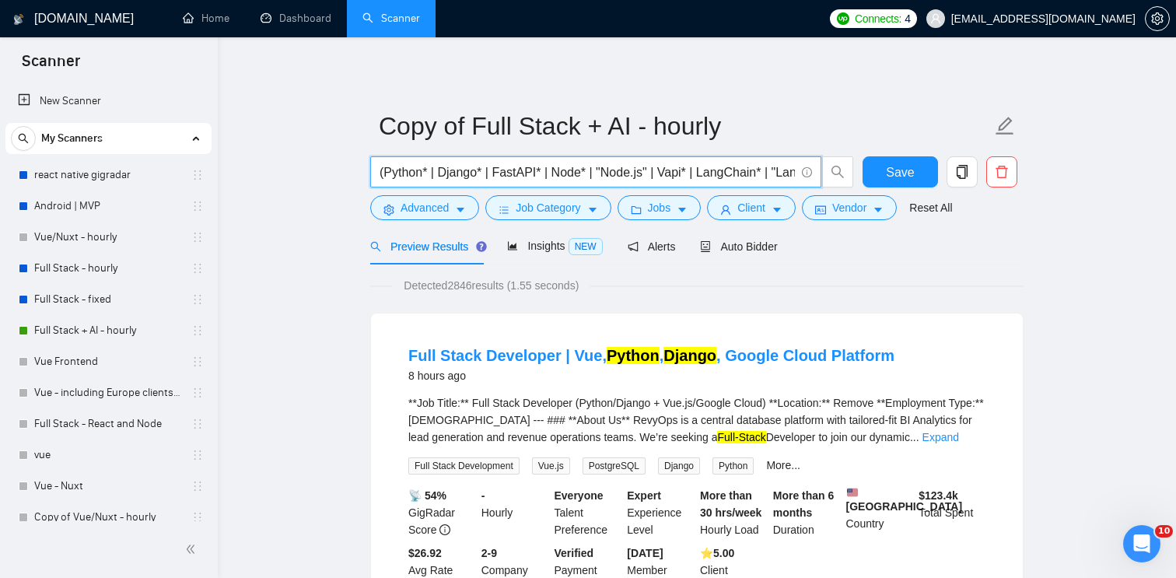
scroll to position [0, 1756]
type input "(Python* | Django* | FastAPI* | Node* | "Node.js" | Vapi* | LangChain* | "Lang …"
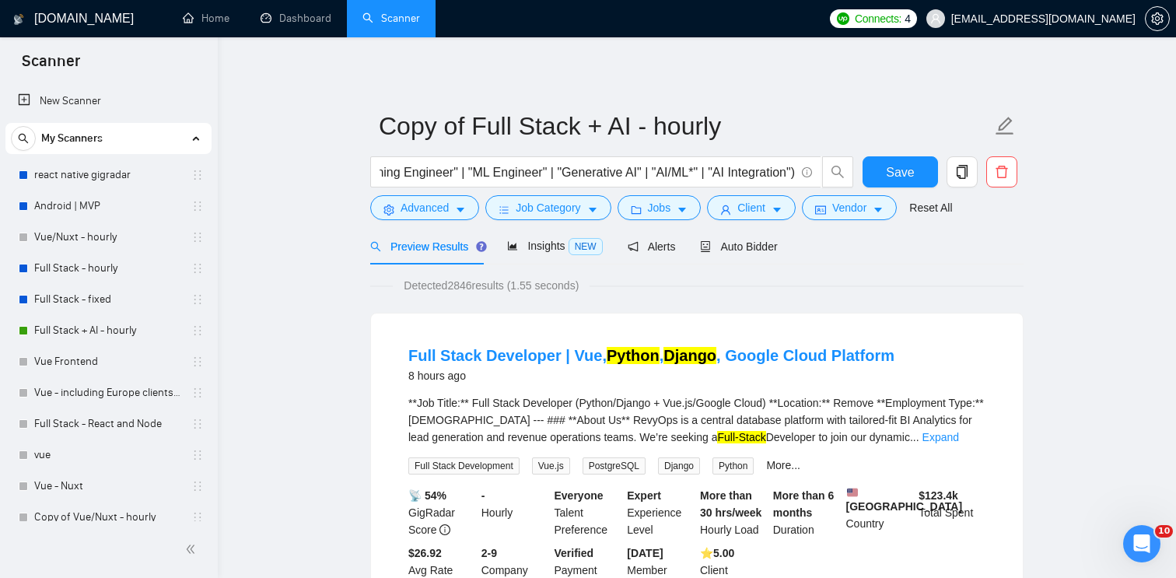
scroll to position [0, 0]
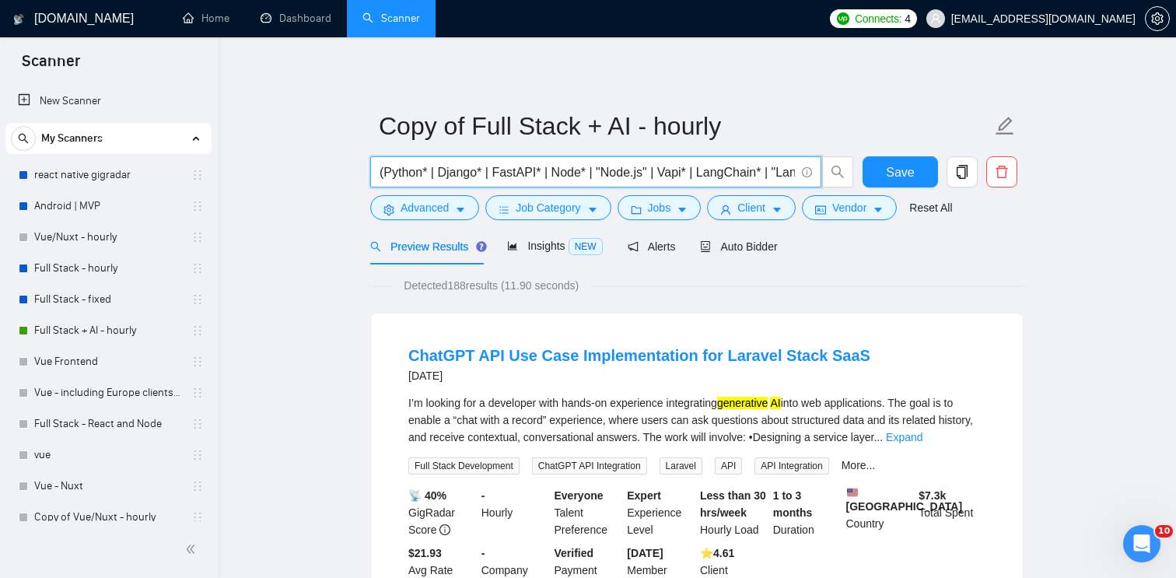
click at [716, 178] on input "(Python* | Django* | FastAPI* | Node* | "Node.js" | Vapi* | LangChain* | "Lang …" at bounding box center [586, 171] width 415 height 19
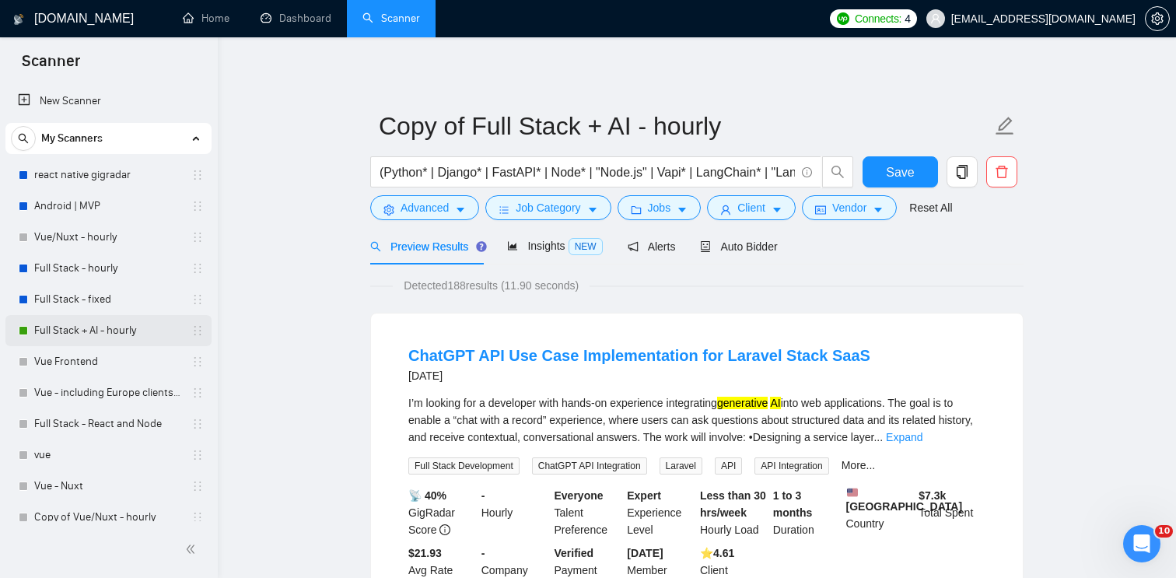
click at [110, 330] on link "Full Stack + AI - hourly" at bounding box center [108, 330] width 148 height 31
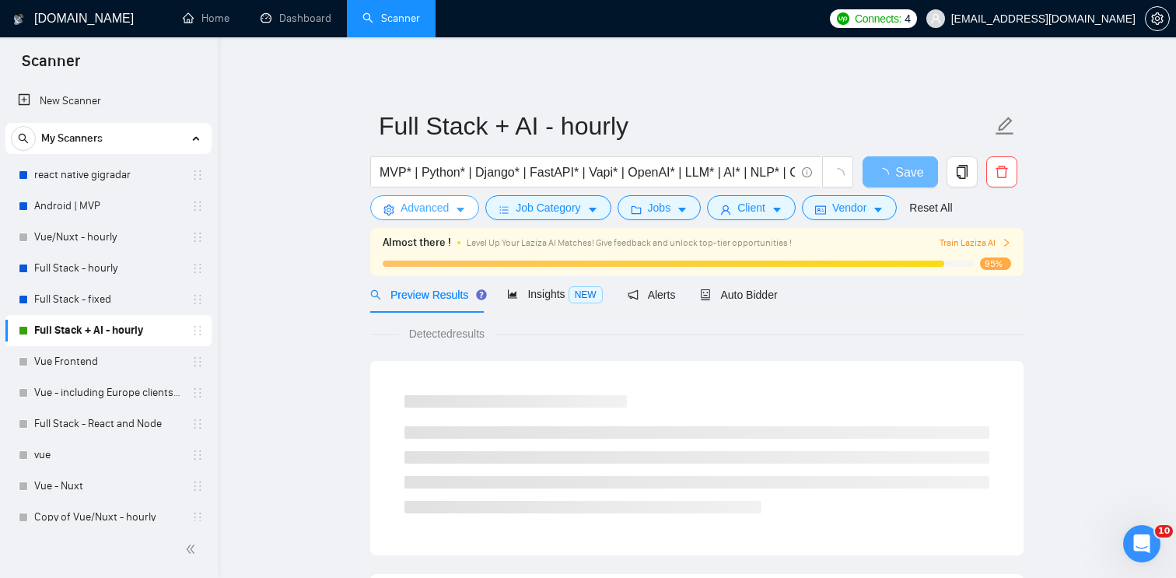
click at [456, 211] on icon "caret-down" at bounding box center [460, 209] width 11 height 11
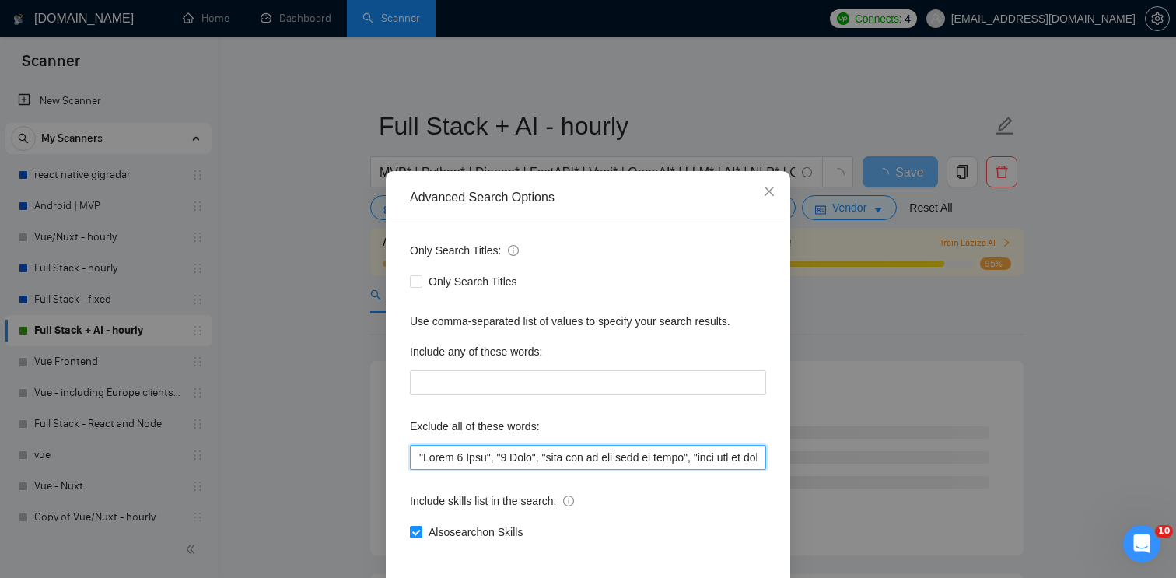
click at [625, 463] on input "text" at bounding box center [588, 457] width 356 height 25
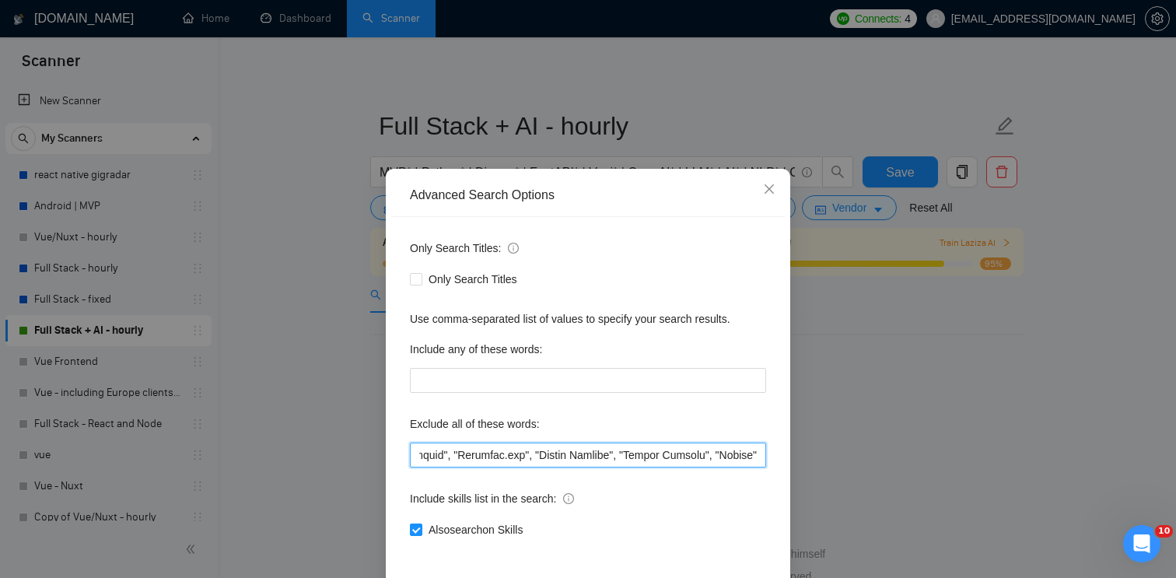
scroll to position [0, 5001]
click at [770, 193] on icon "close" at bounding box center [769, 189] width 12 height 12
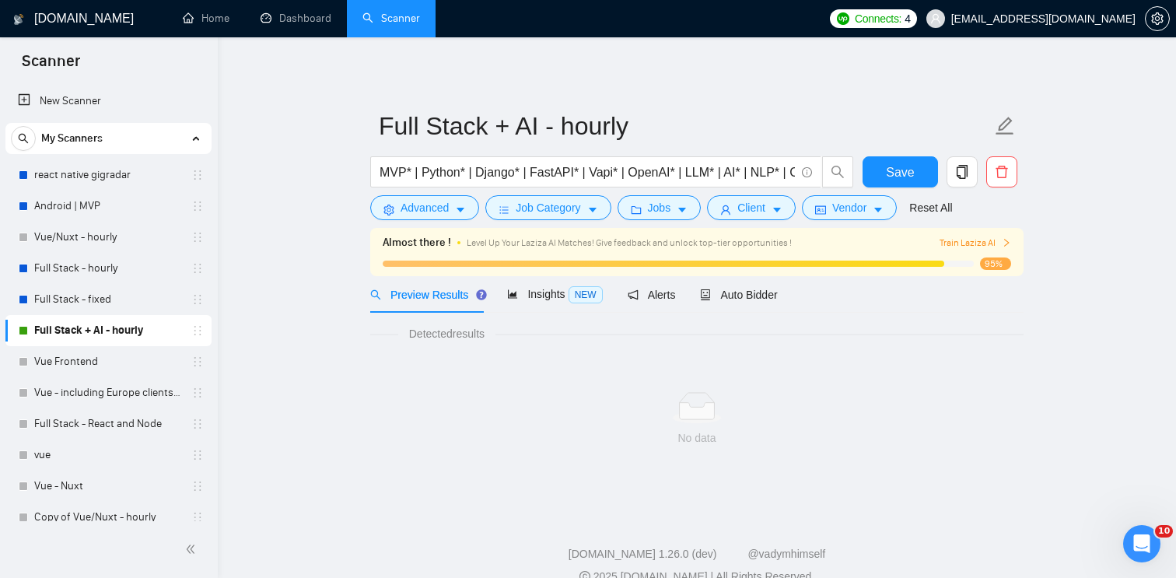
scroll to position [0, 0]
